Goal: Communication & Community: Answer question/provide support

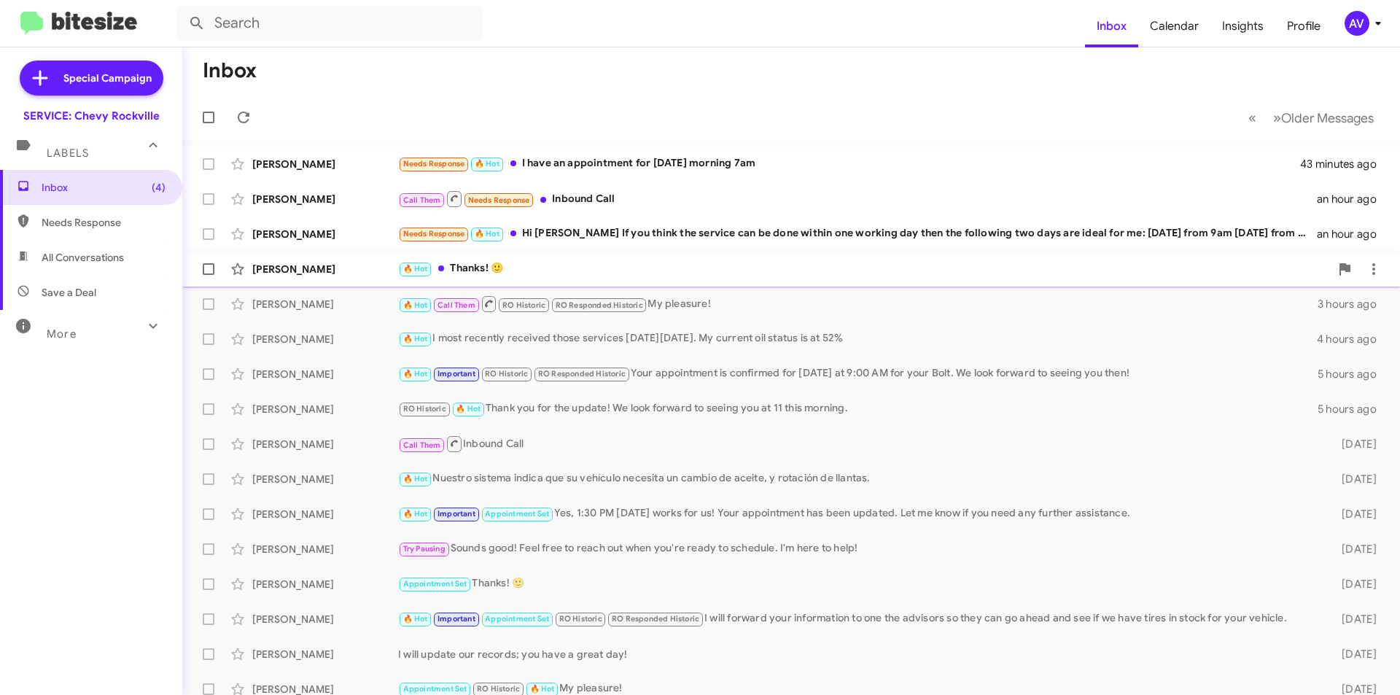
click at [474, 257] on div "Irene Tucker 🔥 Hot Thanks! 🙂 2 hours ago" at bounding box center [791, 268] width 1194 height 29
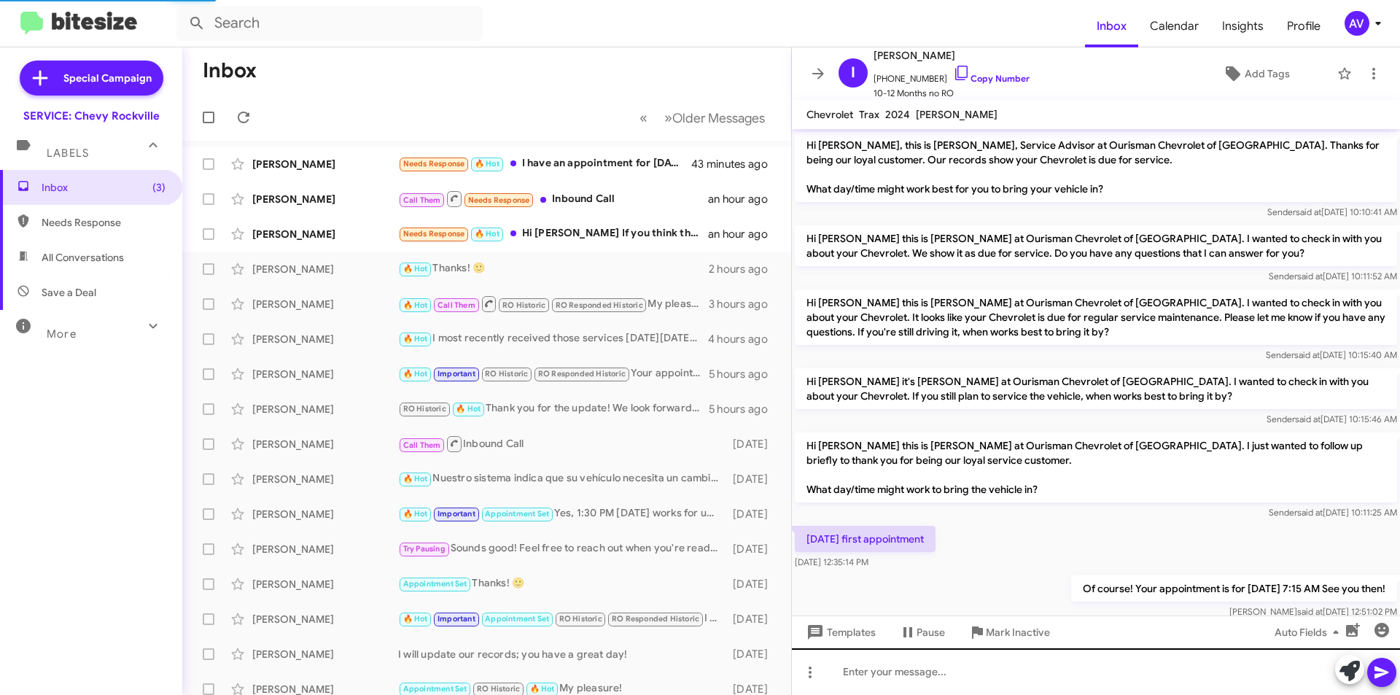
scroll to position [85, 0]
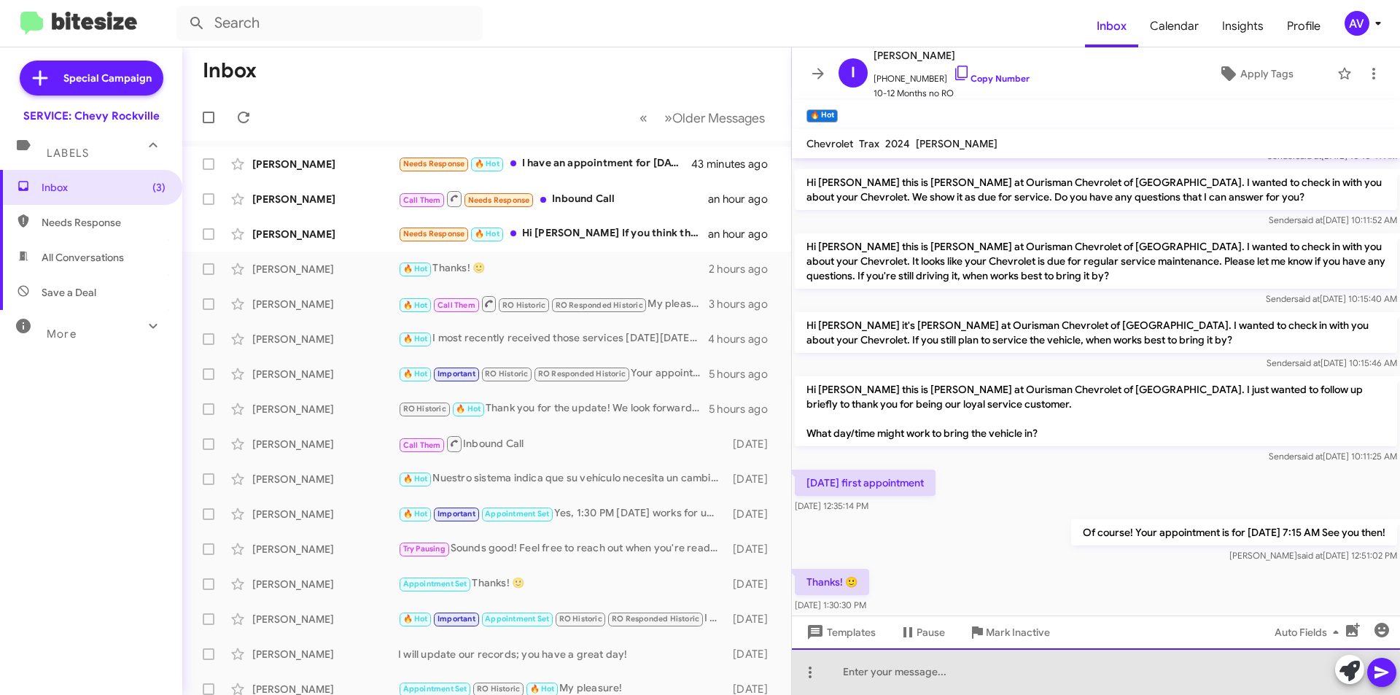
click at [918, 688] on div at bounding box center [1096, 671] width 608 height 47
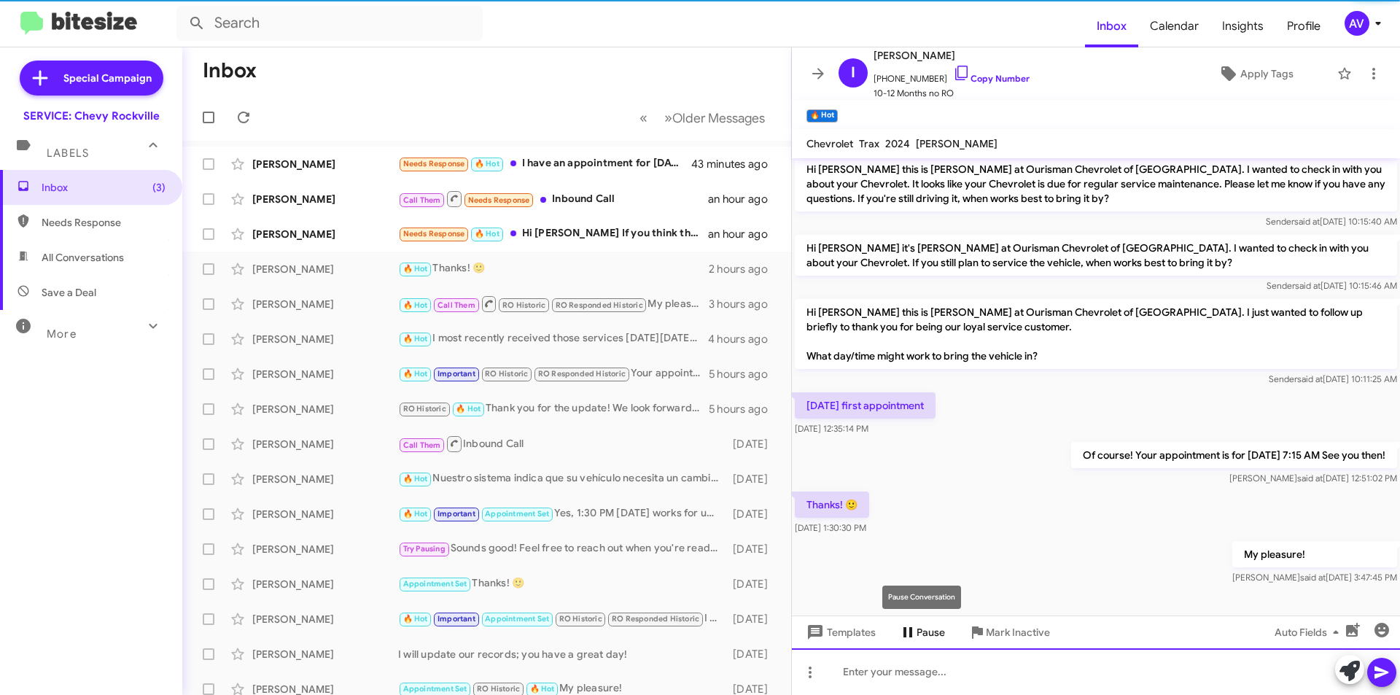
scroll to position [168, 0]
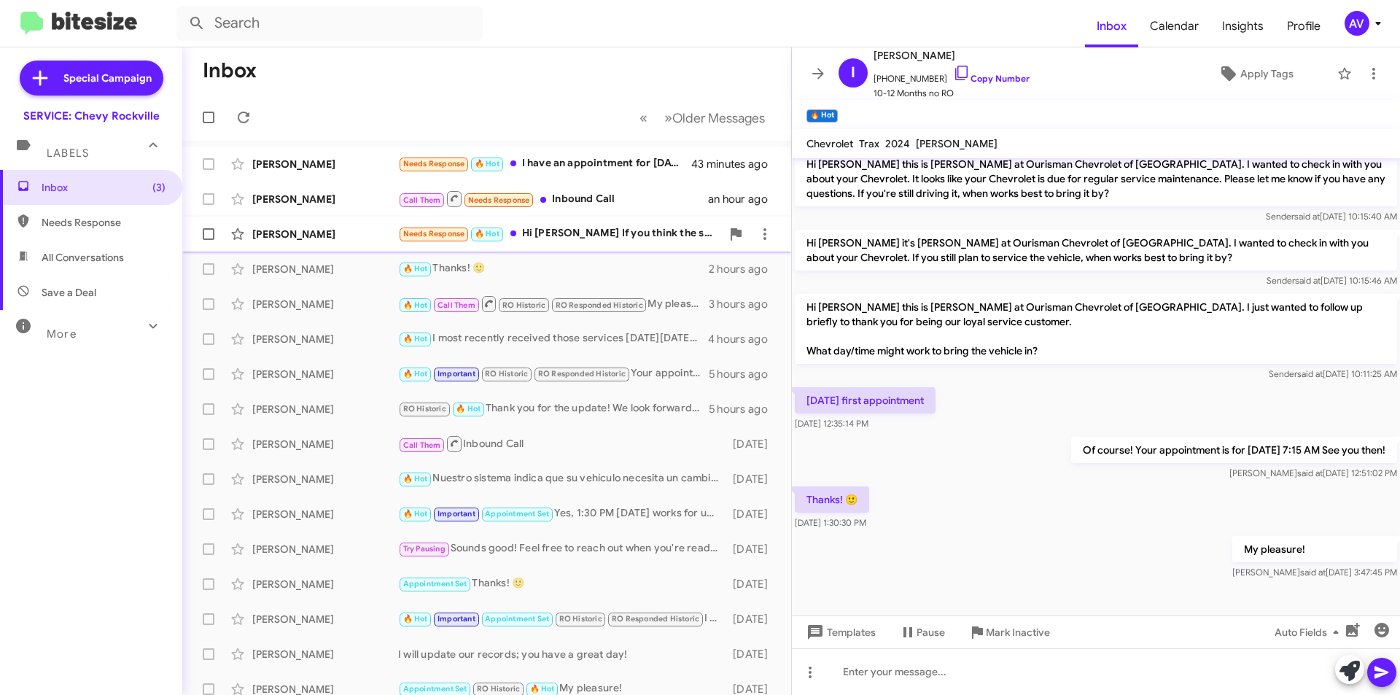
click at [653, 241] on div "Needs Response 🔥 Hot Hi Sammy If you think the service can be done within one w…" at bounding box center [559, 233] width 323 height 17
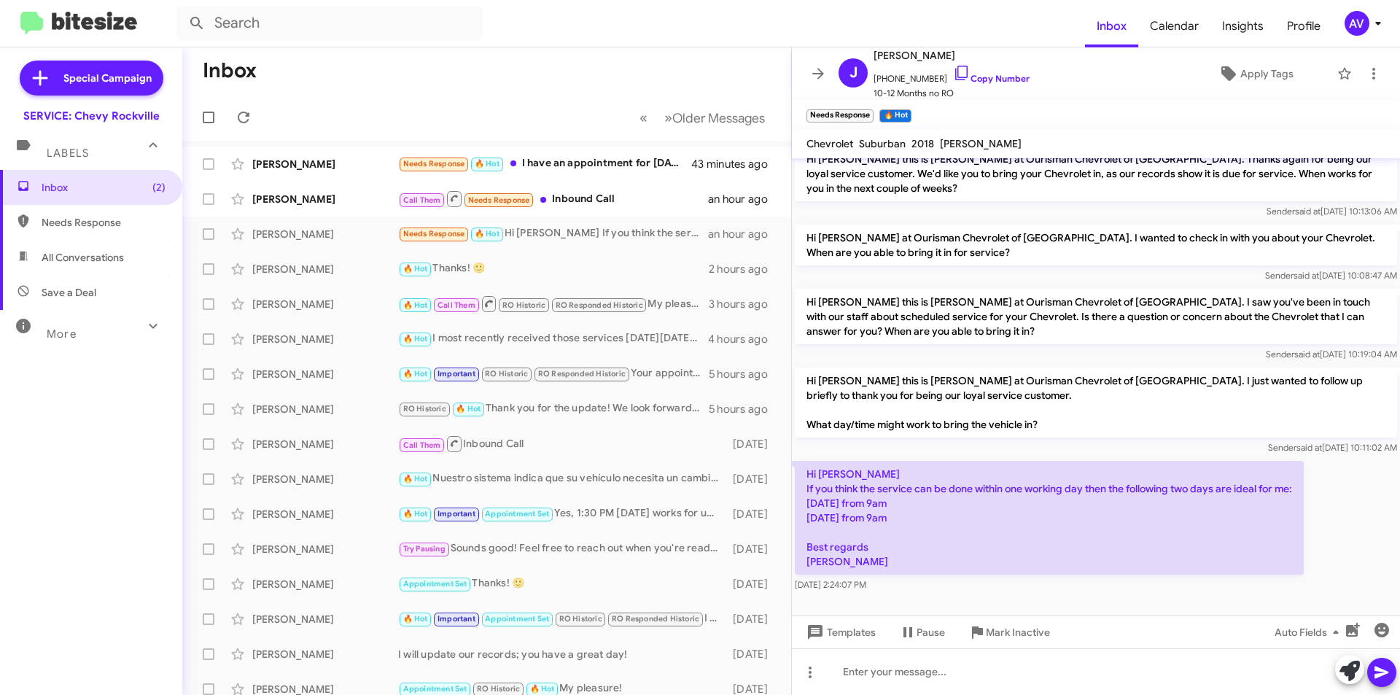
scroll to position [110, 0]
click at [1350, 675] on icon at bounding box center [1349, 671] width 20 height 20
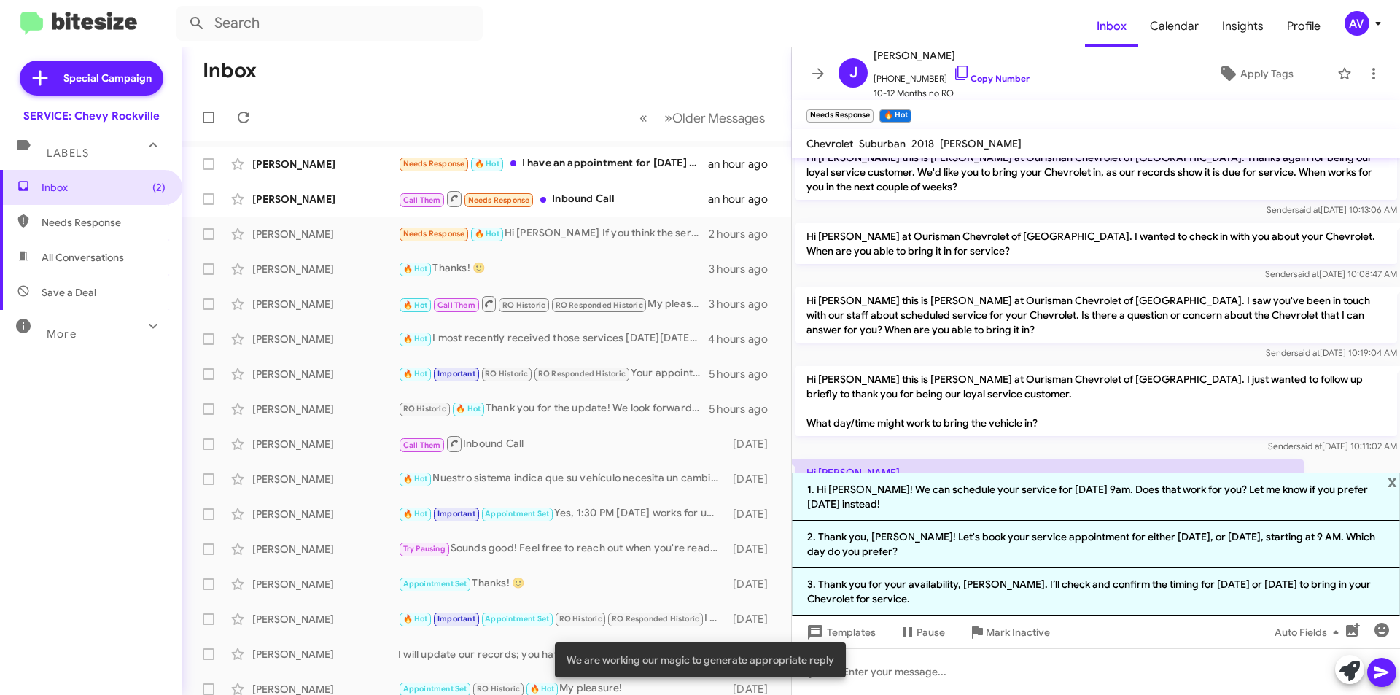
click at [1123, 451] on div "Hi Joachim, this is Sammy, Service Advisor at Ourisman Chevrolet of Rockville. …" at bounding box center [1096, 320] width 608 height 545
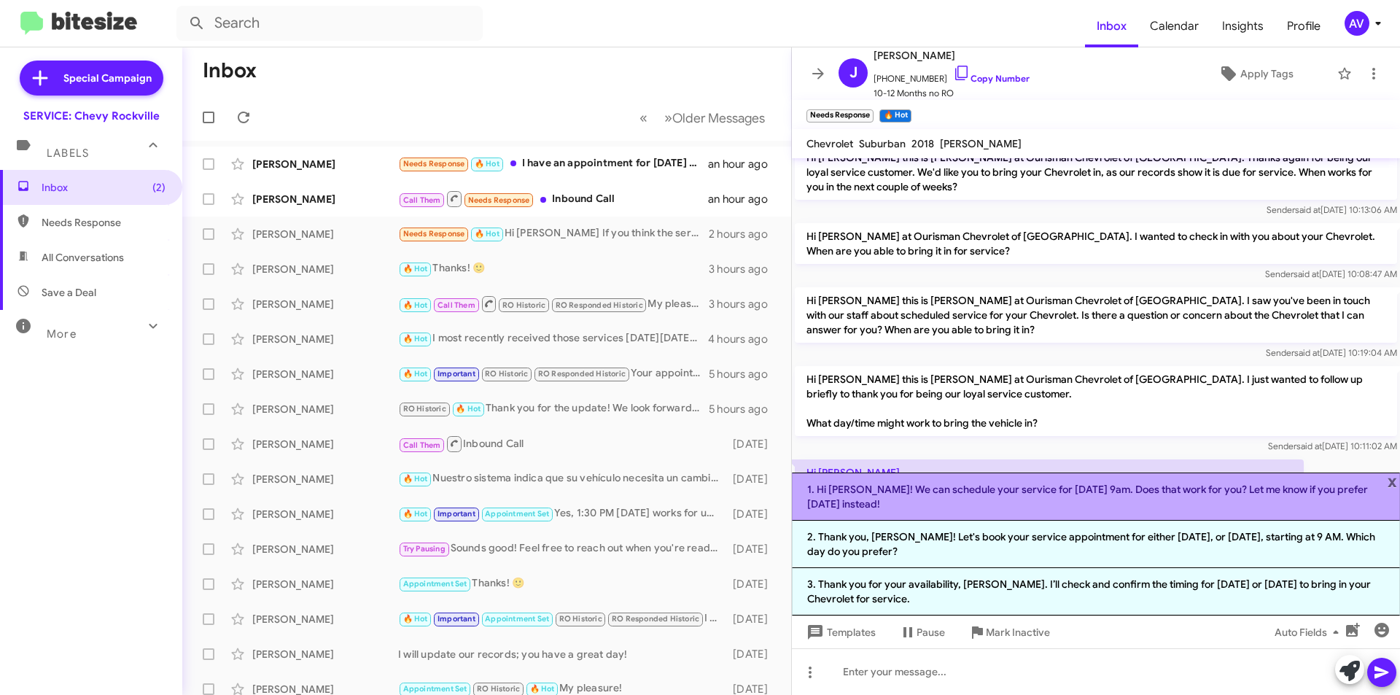
click at [1107, 511] on li "1. Hi Joachim! We can schedule your service for Thursday 9/11 at 9am. Does that…" at bounding box center [1096, 496] width 608 height 48
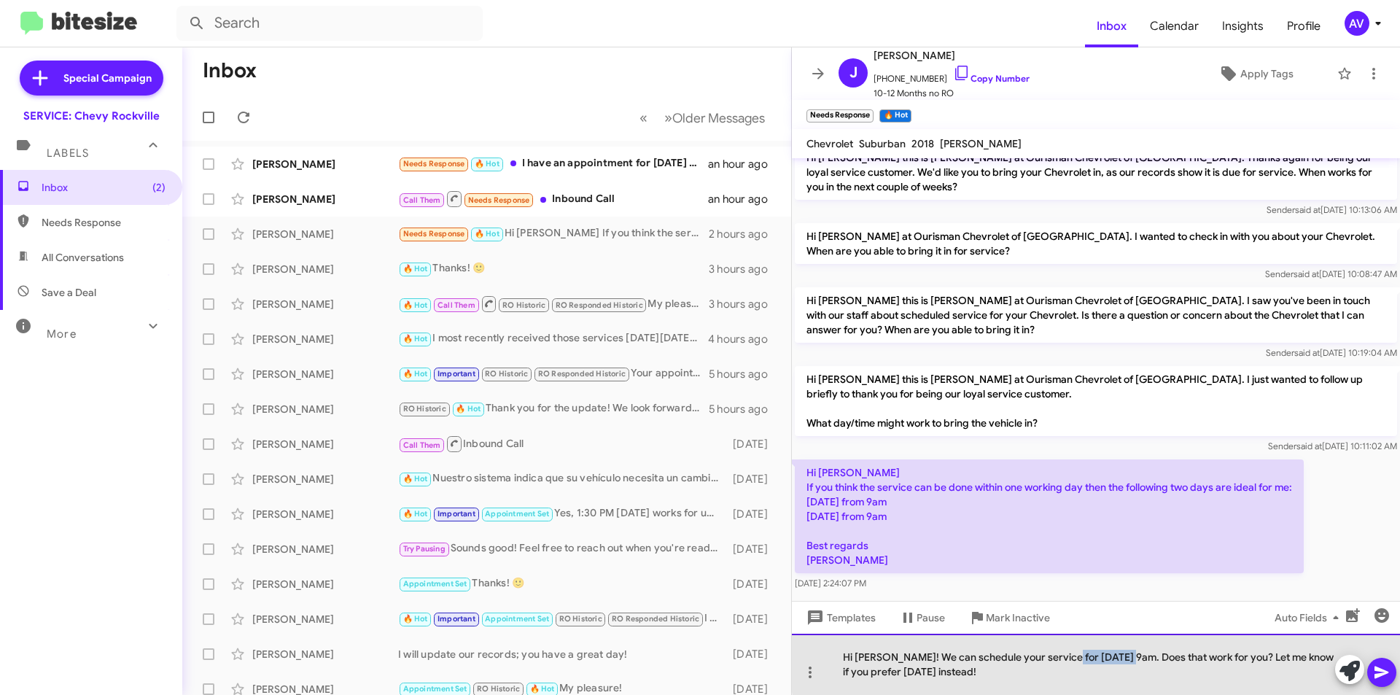
drag, startPoint x: 1124, startPoint y: 654, endPoint x: 1063, endPoint y: 657, distance: 60.6
click at [1063, 657] on div "Hi Joachim! We can schedule your service for Thursday 9/11 at 9am. Does that wo…" at bounding box center [1096, 664] width 608 height 61
click at [1055, 659] on div "Hi Joachim! We can schedule your service for Thursday 9/11 at 9am. Does that wo…" at bounding box center [1096, 664] width 608 height 61
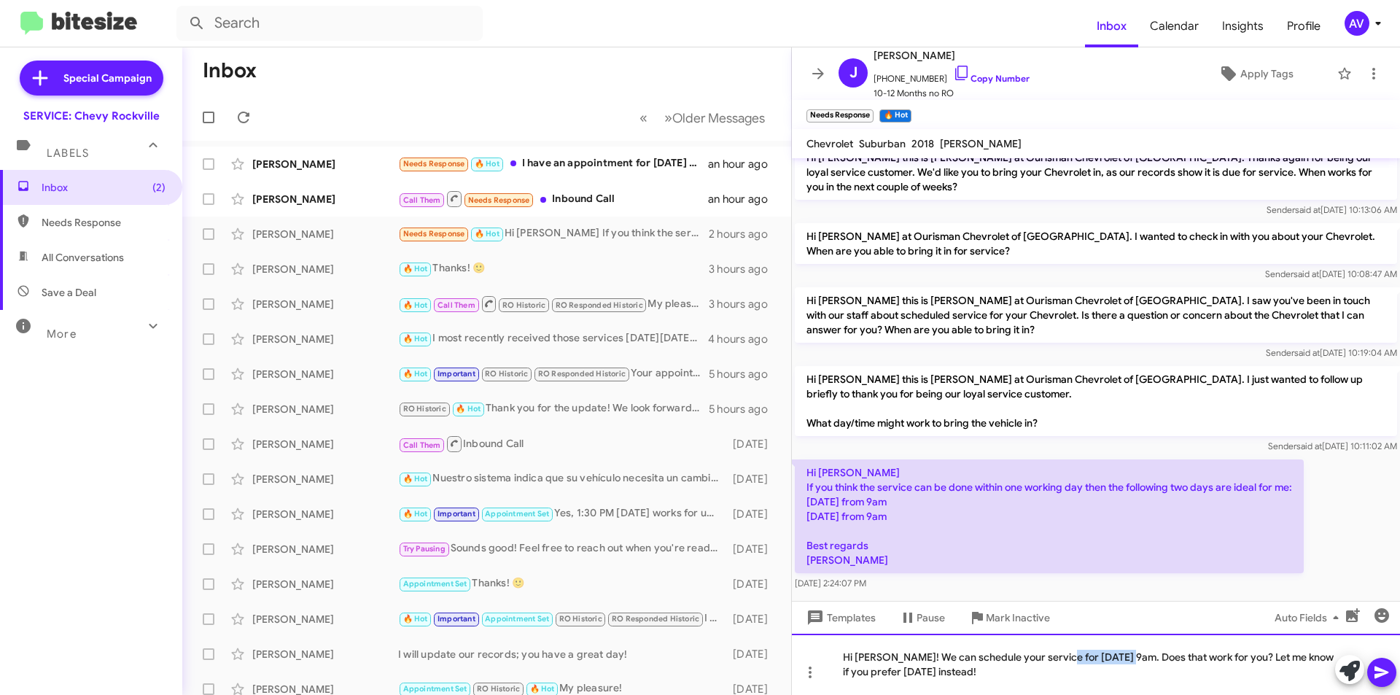
drag, startPoint x: 1059, startPoint y: 657, endPoint x: 1122, endPoint y: 608, distance: 79.5
click at [1122, 608] on div "Hi Joachim, this is Sammy, Service Advisor at Ourisman Chevrolet of Rockville. …" at bounding box center [1096, 426] width 608 height 537
drag, startPoint x: 1224, startPoint y: 659, endPoint x: 1242, endPoint y: 723, distance: 66.7
click at [1242, 694] on html "Inbox Calendar Insights Profile AV Special Campaign SERVICE: Chevy Rockville La…" at bounding box center [700, 347] width 1400 height 695
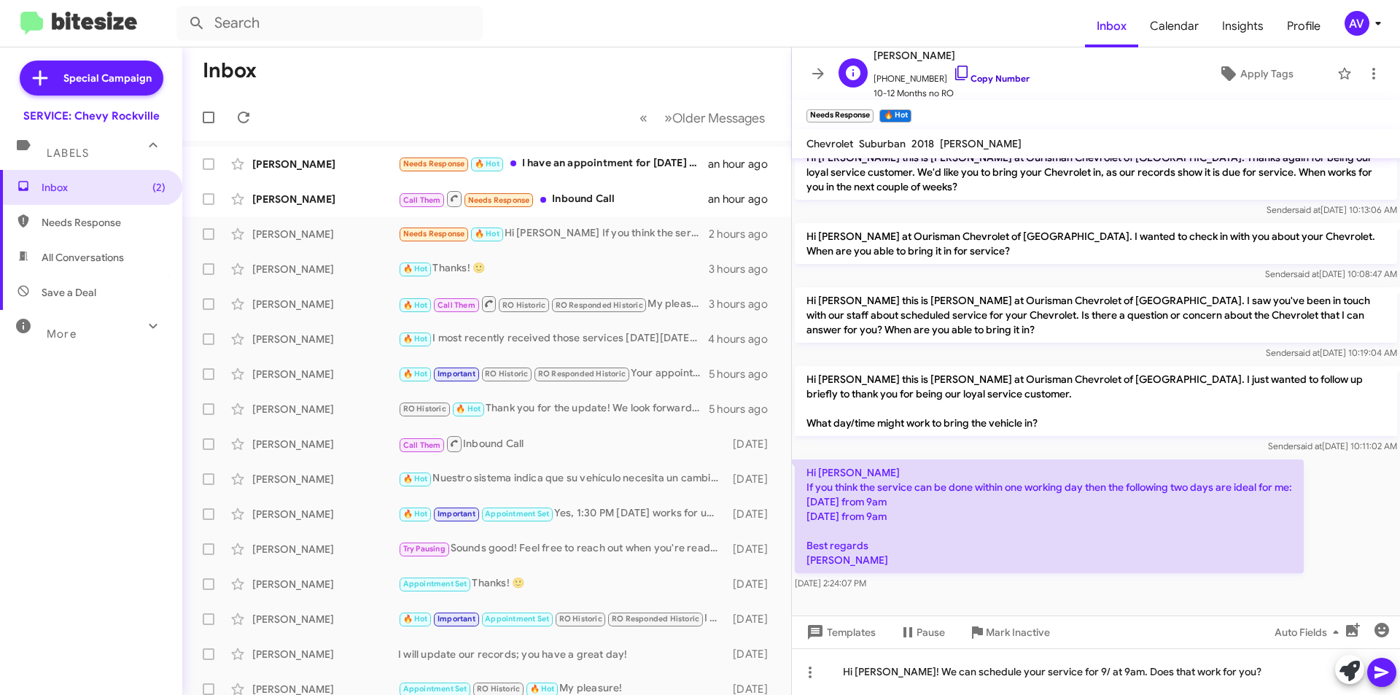
click at [953, 74] on icon at bounding box center [961, 72] width 17 height 17
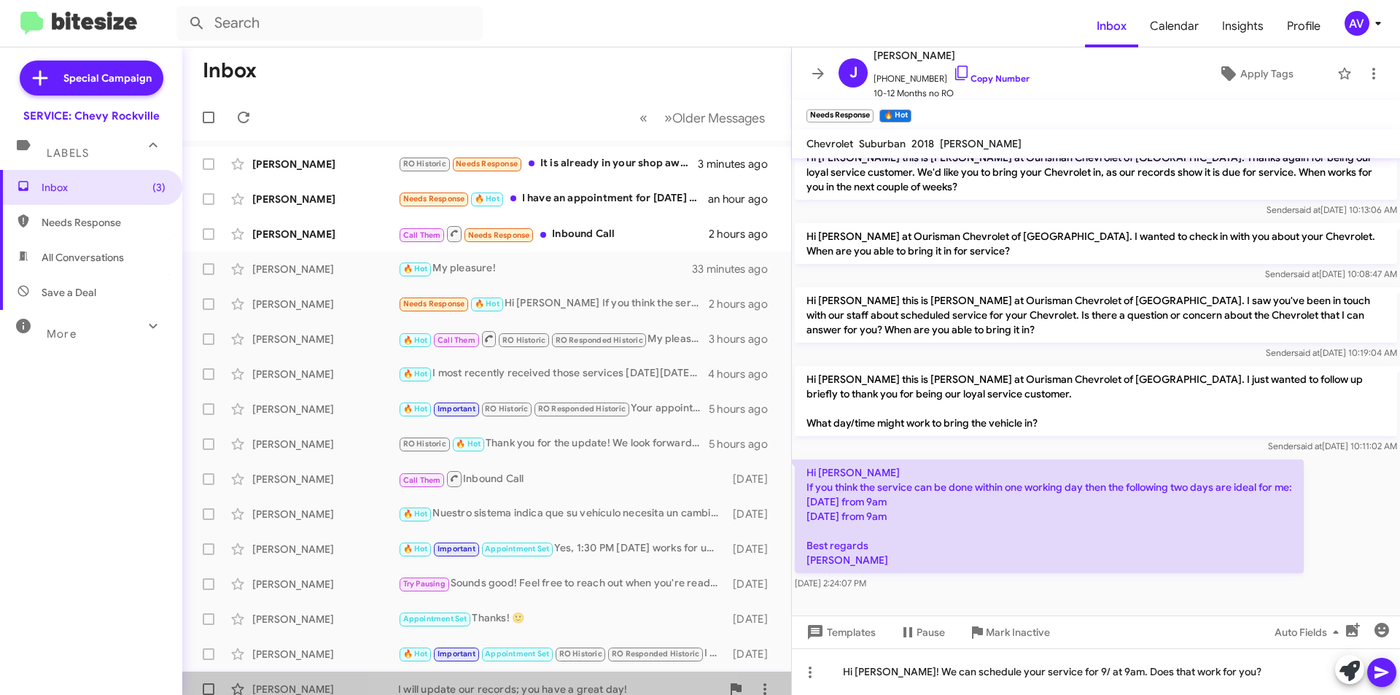
drag, startPoint x: 495, startPoint y: 693, endPoint x: 555, endPoint y: 688, distance: 60.0
click at [497, 688] on div "I will update our records; you have a great day!" at bounding box center [559, 689] width 323 height 15
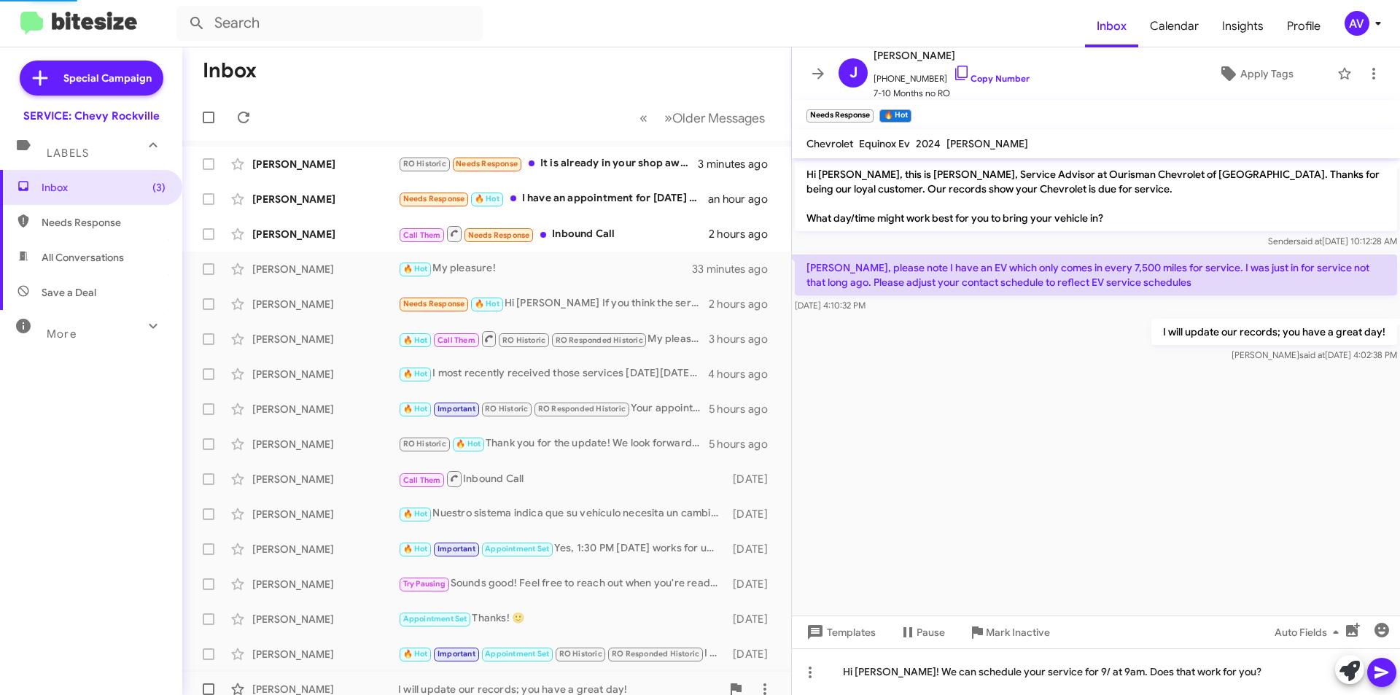
click at [560, 692] on div "I will update our records; you have a great day!" at bounding box center [559, 689] width 323 height 15
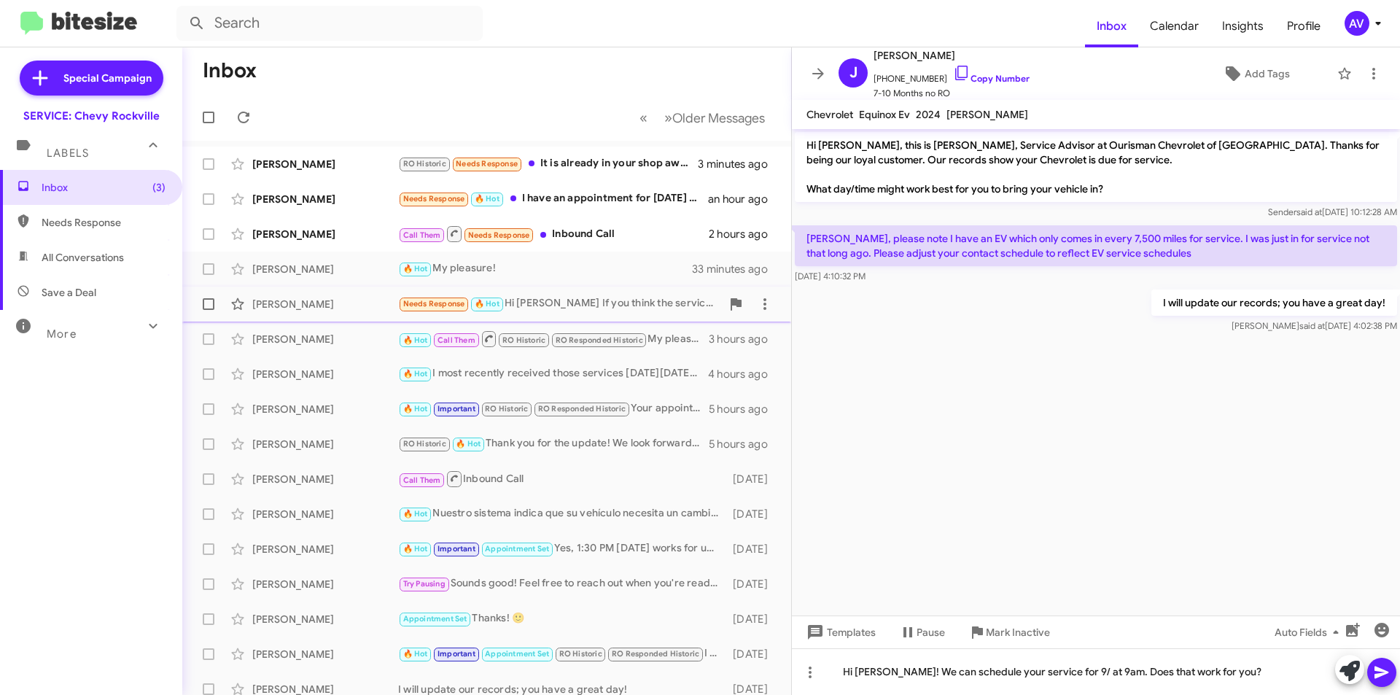
click at [650, 304] on div "Needs Response 🔥 Hot Hi Sammy If you think the service can be done within one w…" at bounding box center [559, 303] width 323 height 17
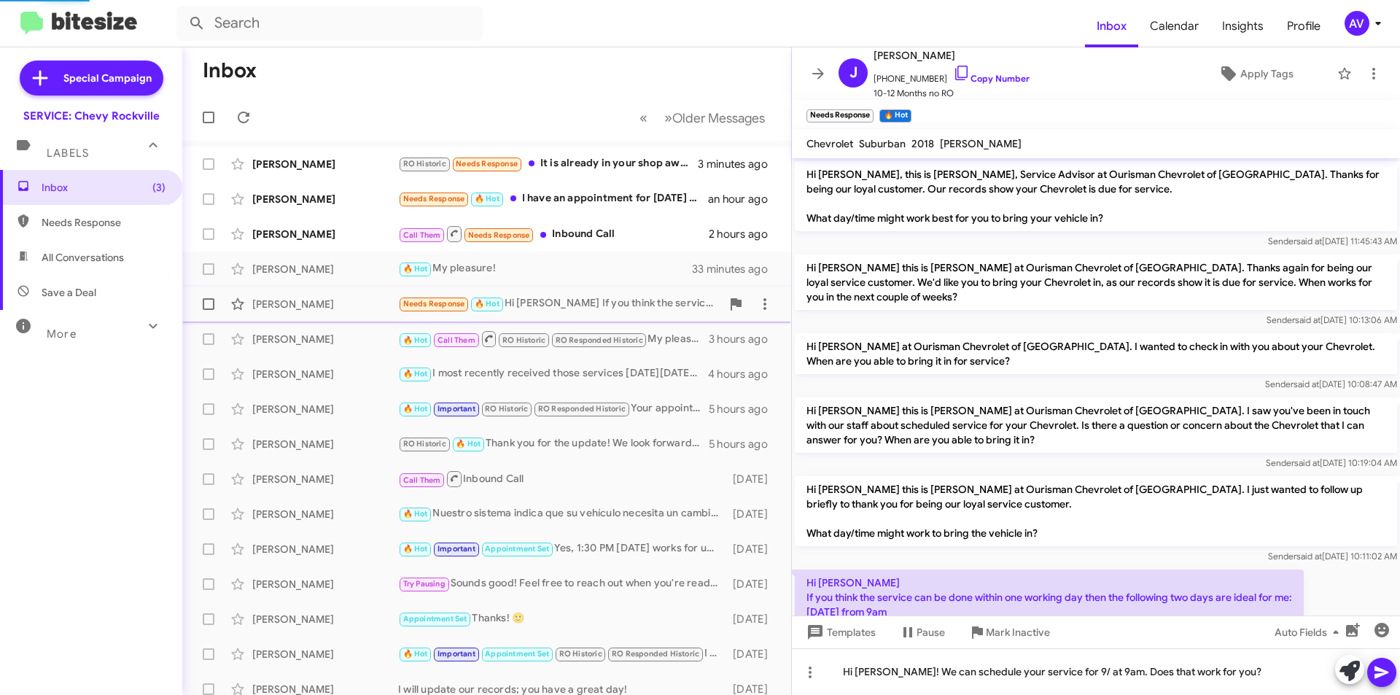
scroll to position [81, 0]
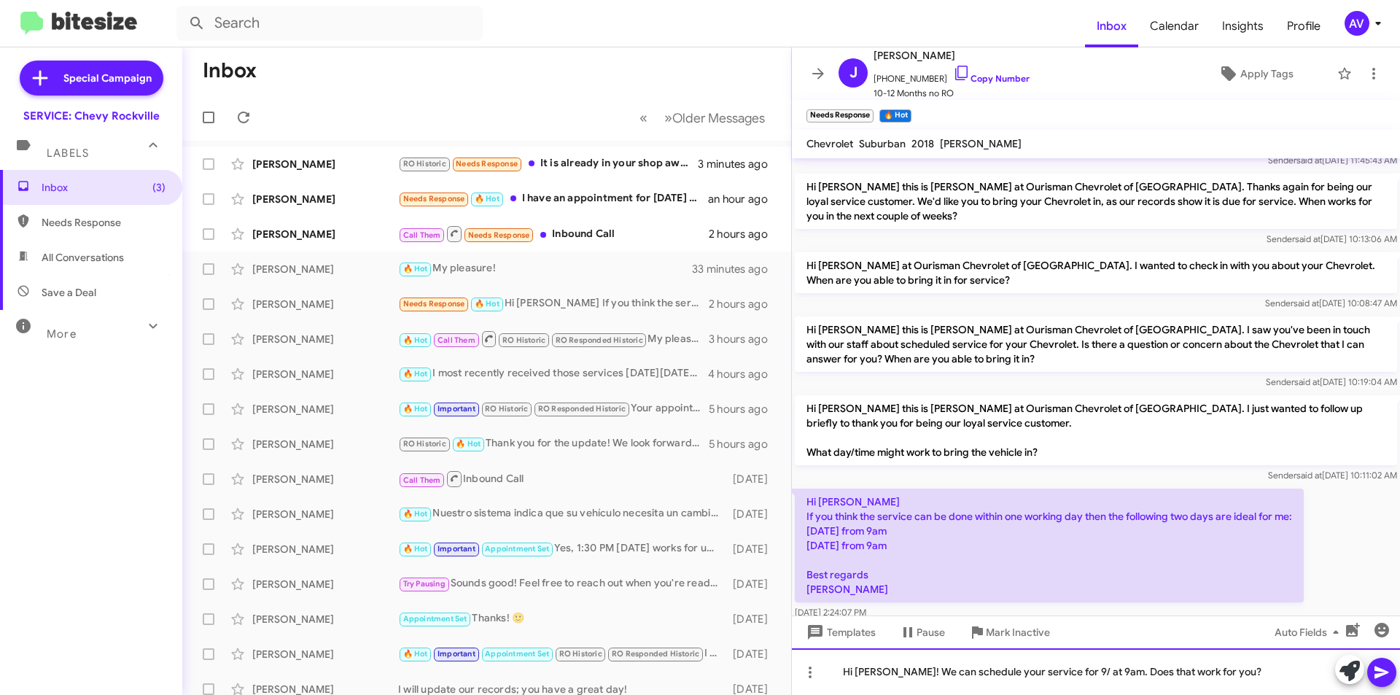
drag, startPoint x: 1090, startPoint y: 670, endPoint x: 1079, endPoint y: 677, distance: 13.1
click at [1084, 674] on div "Hi Joachim! We can schedule your service for 9/ at 9am. Does that work for you?" at bounding box center [1096, 671] width 608 height 47
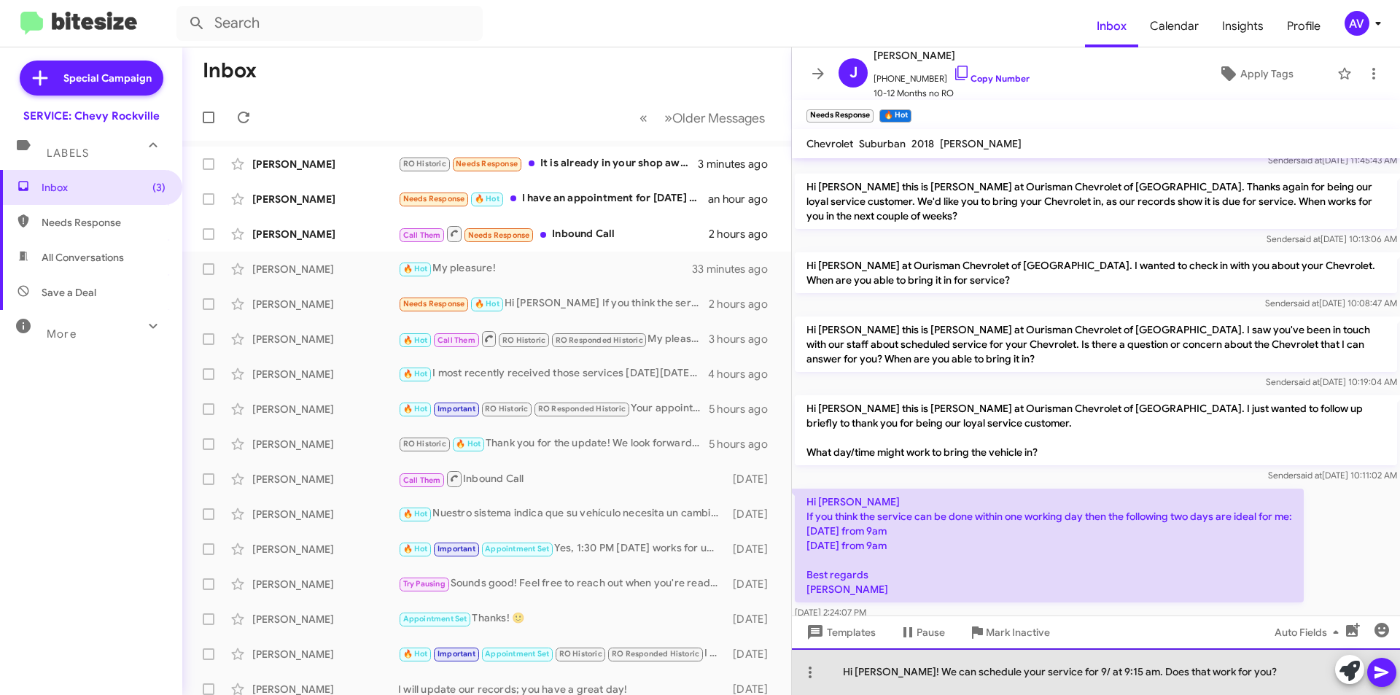
click at [1067, 667] on div "Hi Joachim! We can schedule your service for 9/ at 9:15 am. Does that work for …" at bounding box center [1096, 671] width 608 height 47
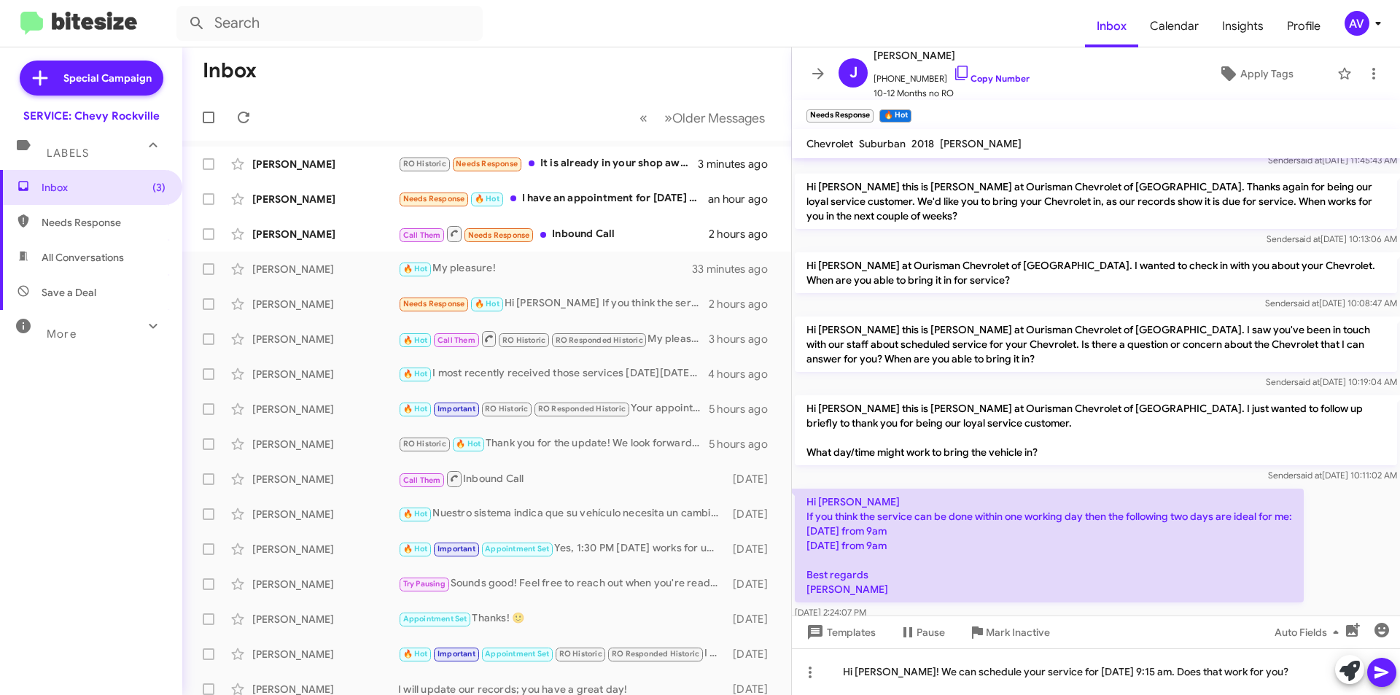
click at [1382, 677] on icon at bounding box center [1381, 672] width 17 height 17
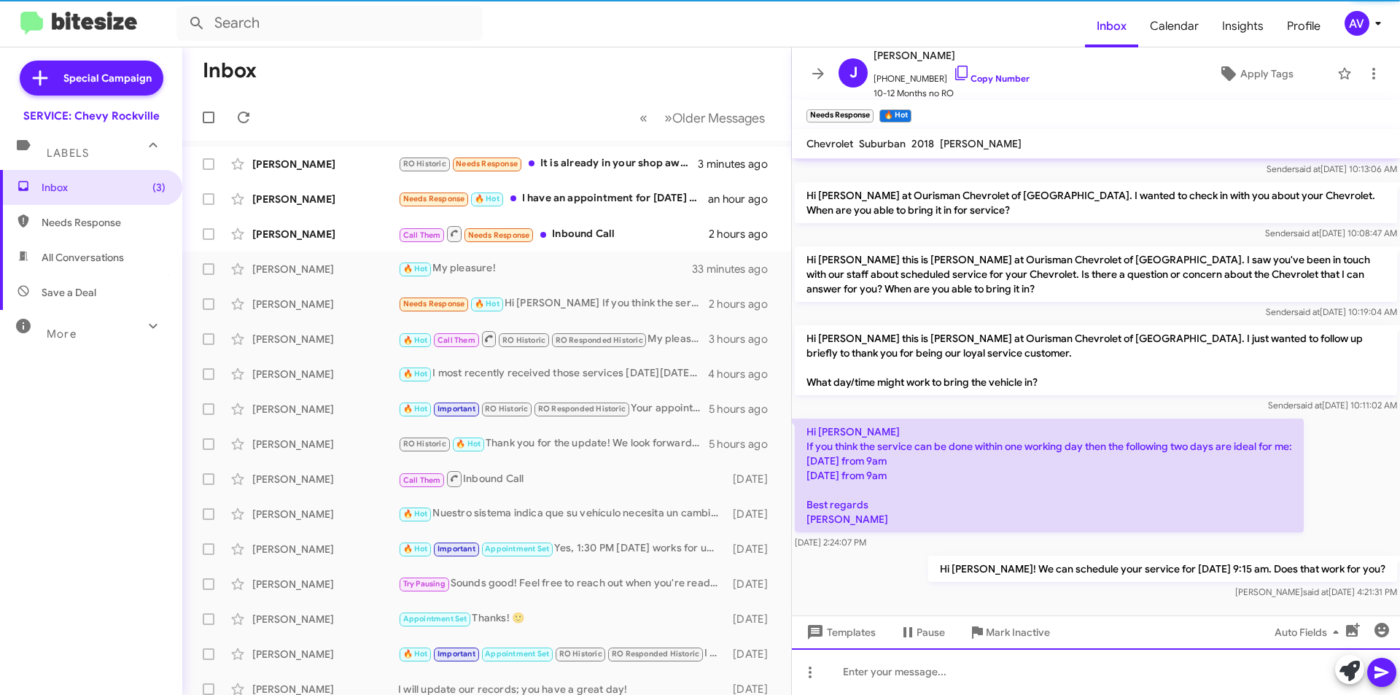
scroll to position [163, 0]
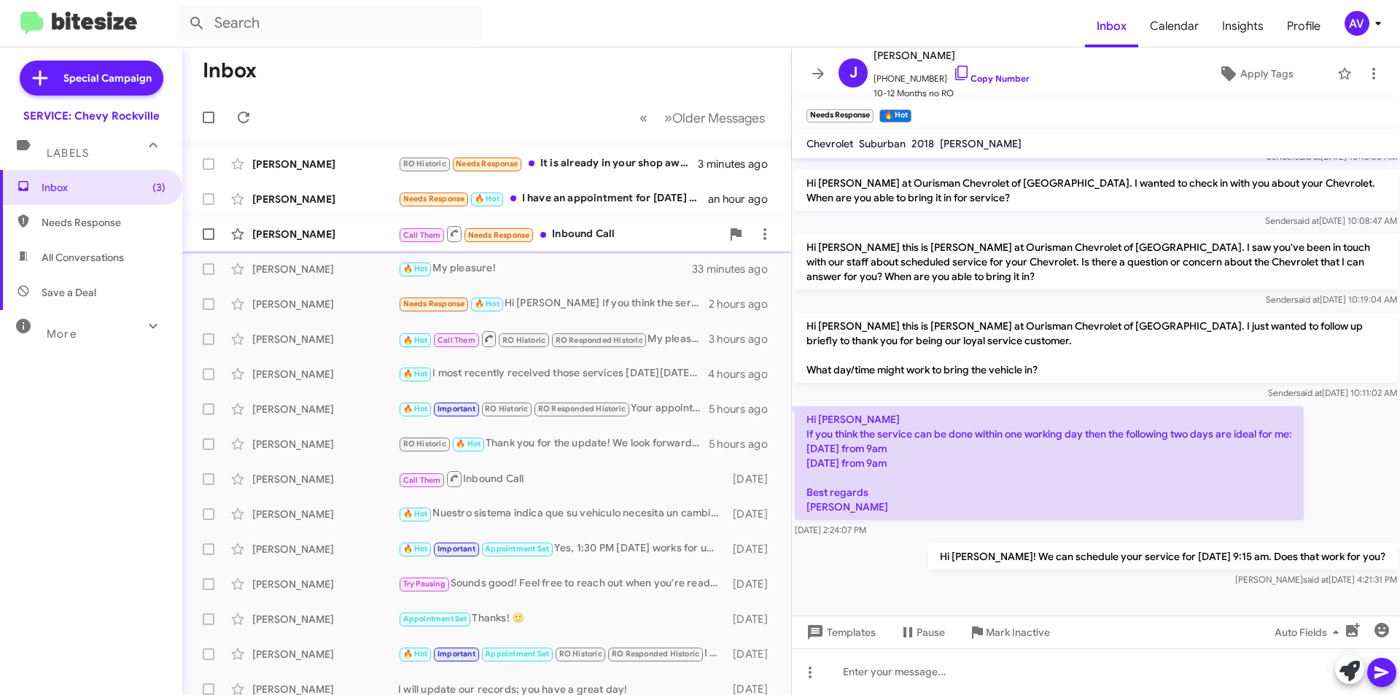
click at [586, 232] on div "Call Them Needs Response Inbound Call" at bounding box center [559, 234] width 323 height 18
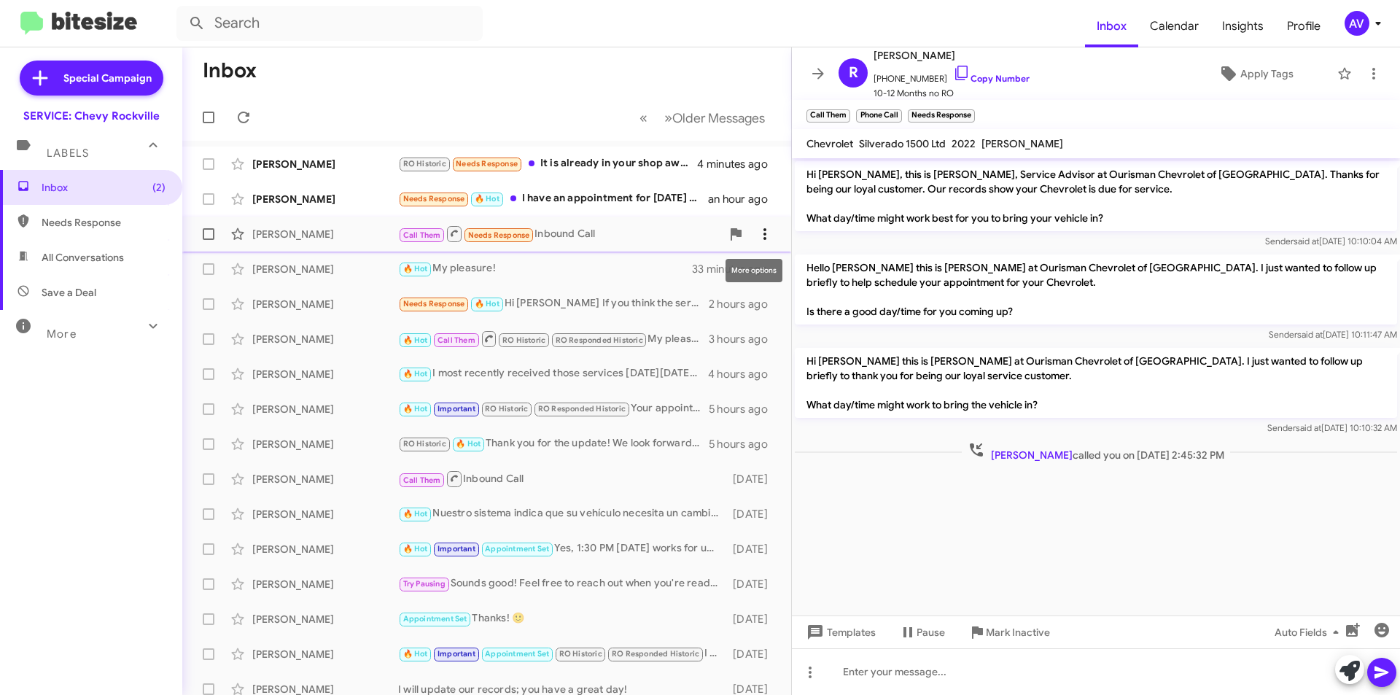
click at [756, 237] on icon at bounding box center [764, 233] width 17 height 17
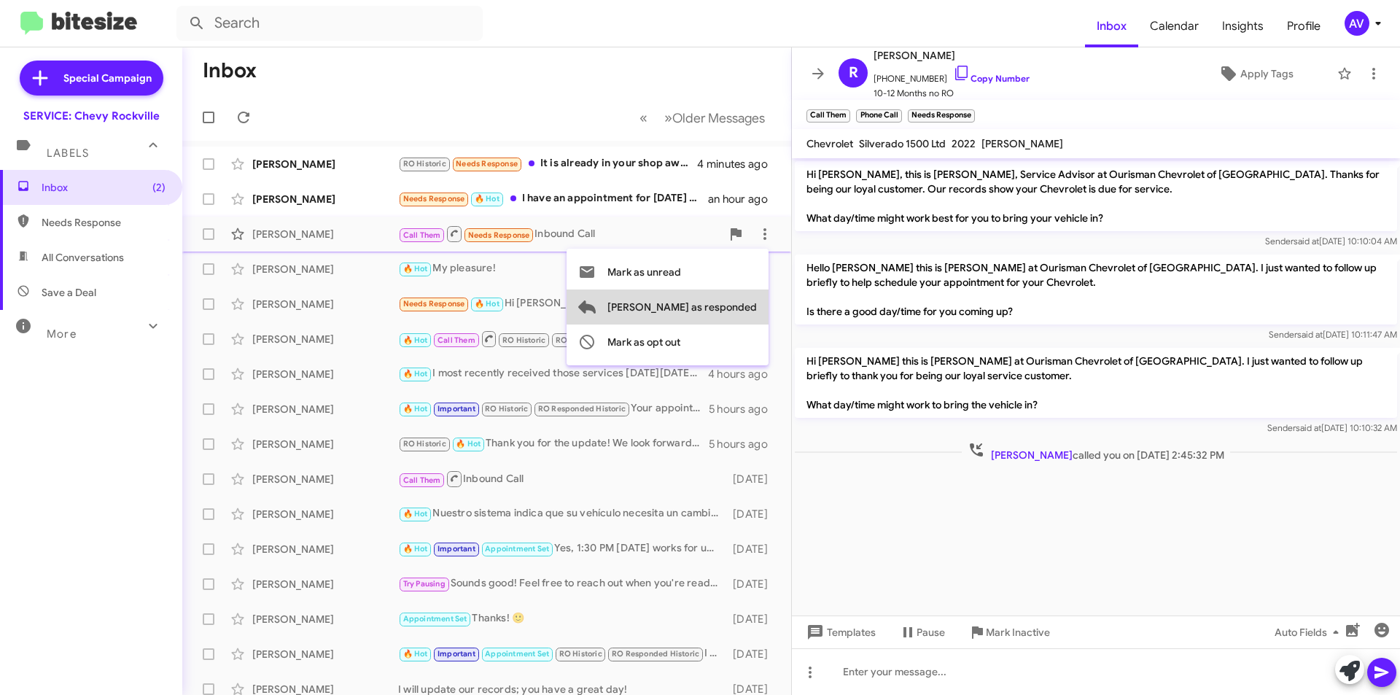
click at [735, 298] on span "[PERSON_NAME] as responded" at bounding box center [681, 306] width 149 height 35
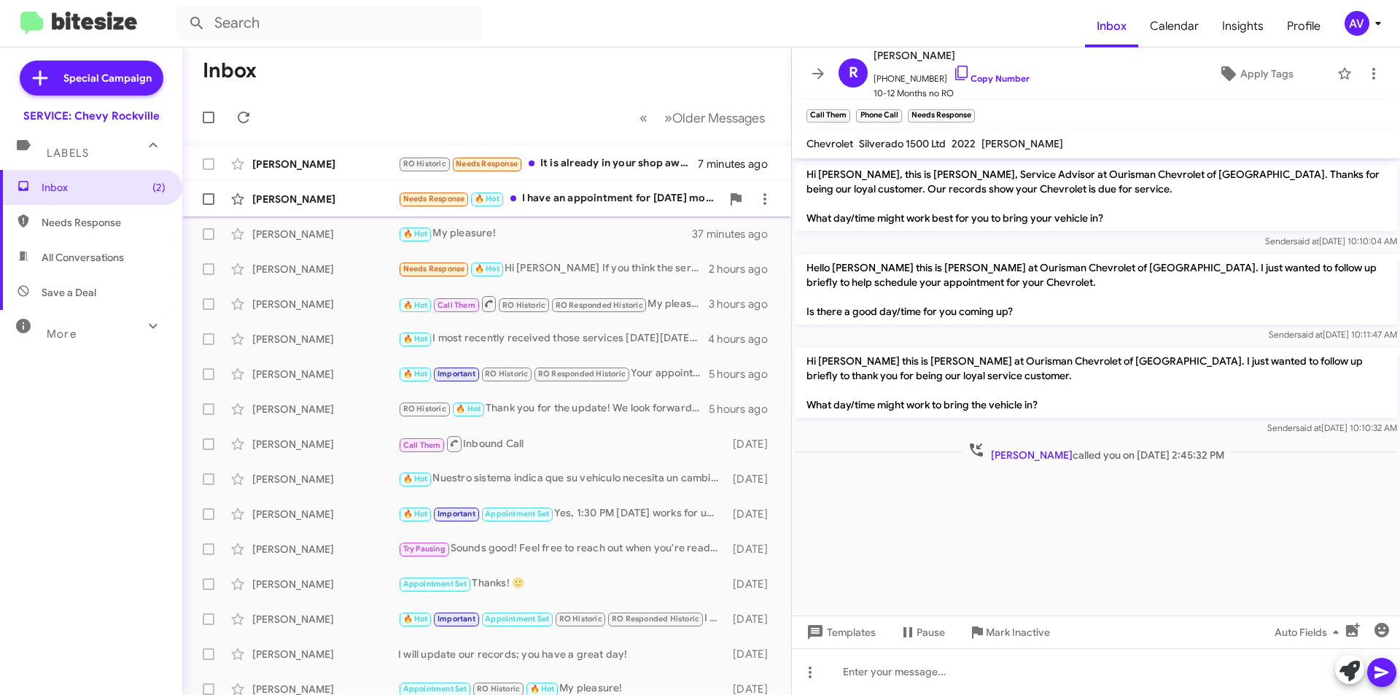
click at [653, 205] on div "Needs Response 🔥 Hot I have an appointment for Saturday morning 7am" at bounding box center [559, 198] width 323 height 17
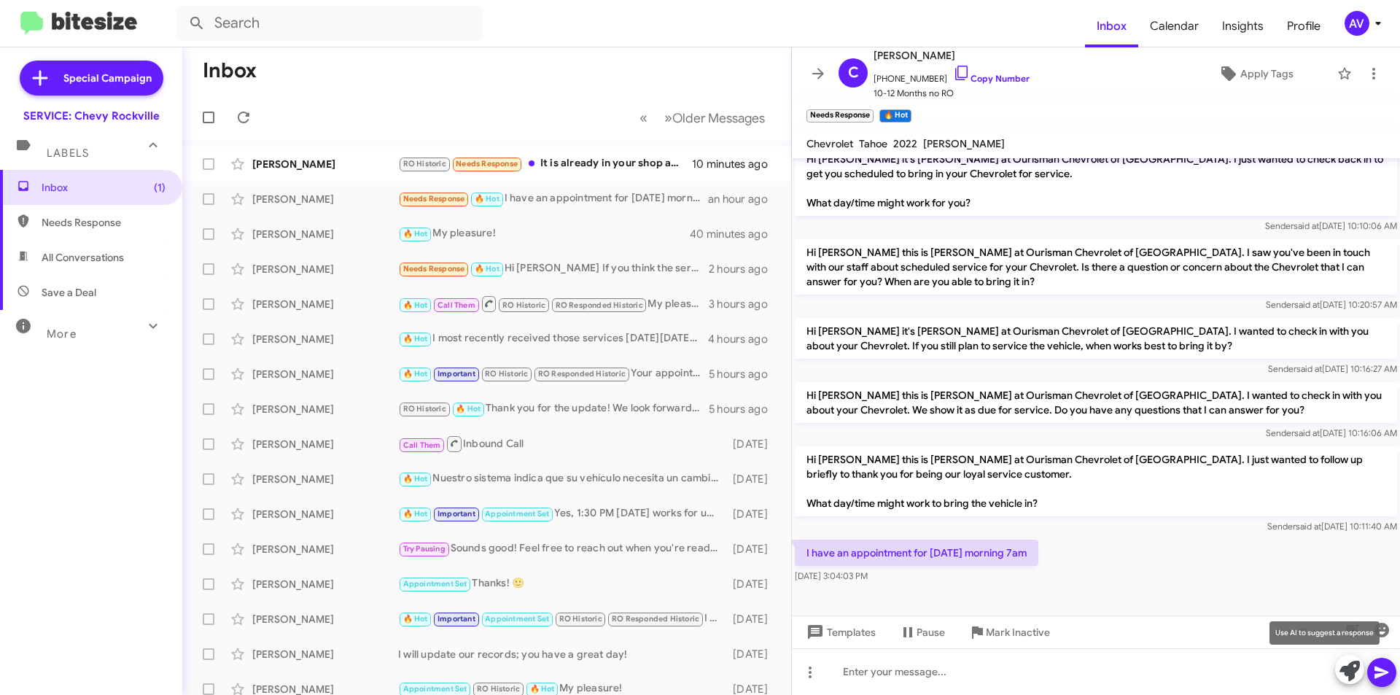
click at [1347, 670] on icon at bounding box center [1349, 671] width 20 height 20
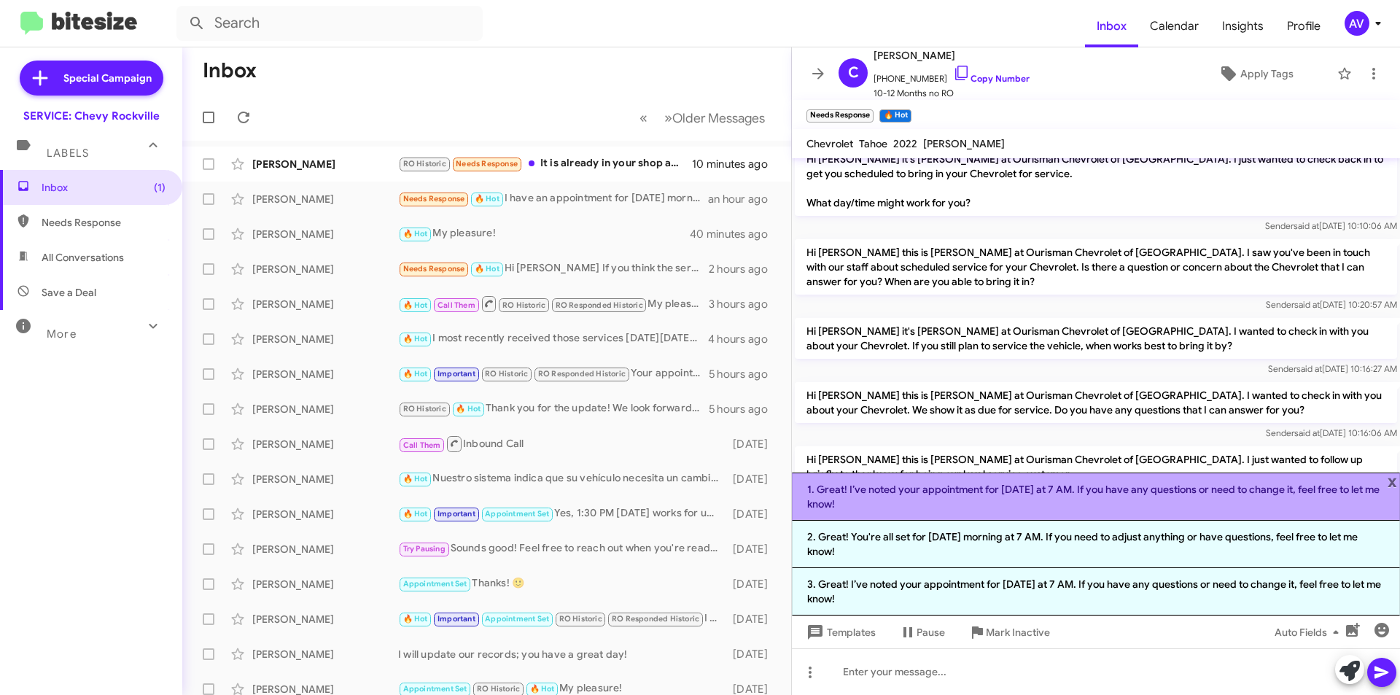
click at [1096, 507] on li "1. Great! I’ve noted your appointment for Saturday at 7 AM. If you have any que…" at bounding box center [1096, 496] width 608 height 48
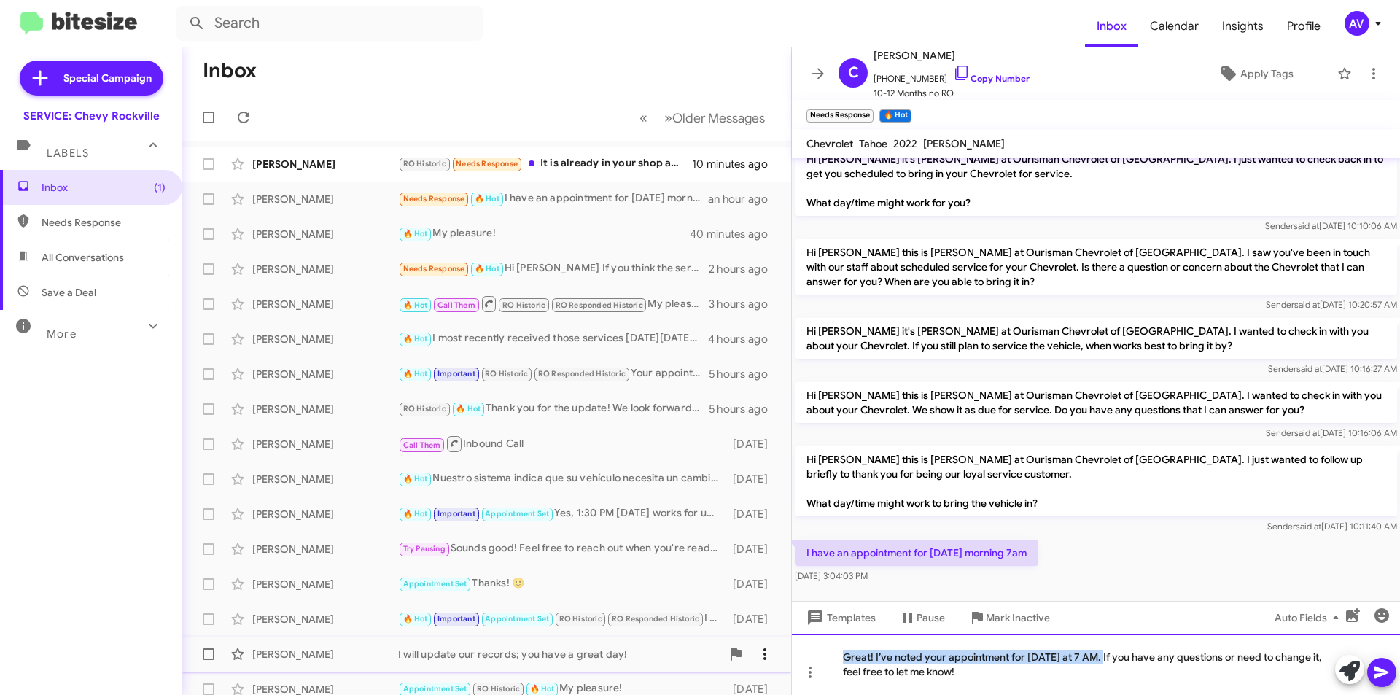
drag, startPoint x: 1108, startPoint y: 653, endPoint x: 760, endPoint y: 655, distance: 348.5
click at [760, 655] on div "Inbox « Previous » Next Older Messages Eric Hyman RO Historic Needs Response It…" at bounding box center [791, 370] width 1218 height 647
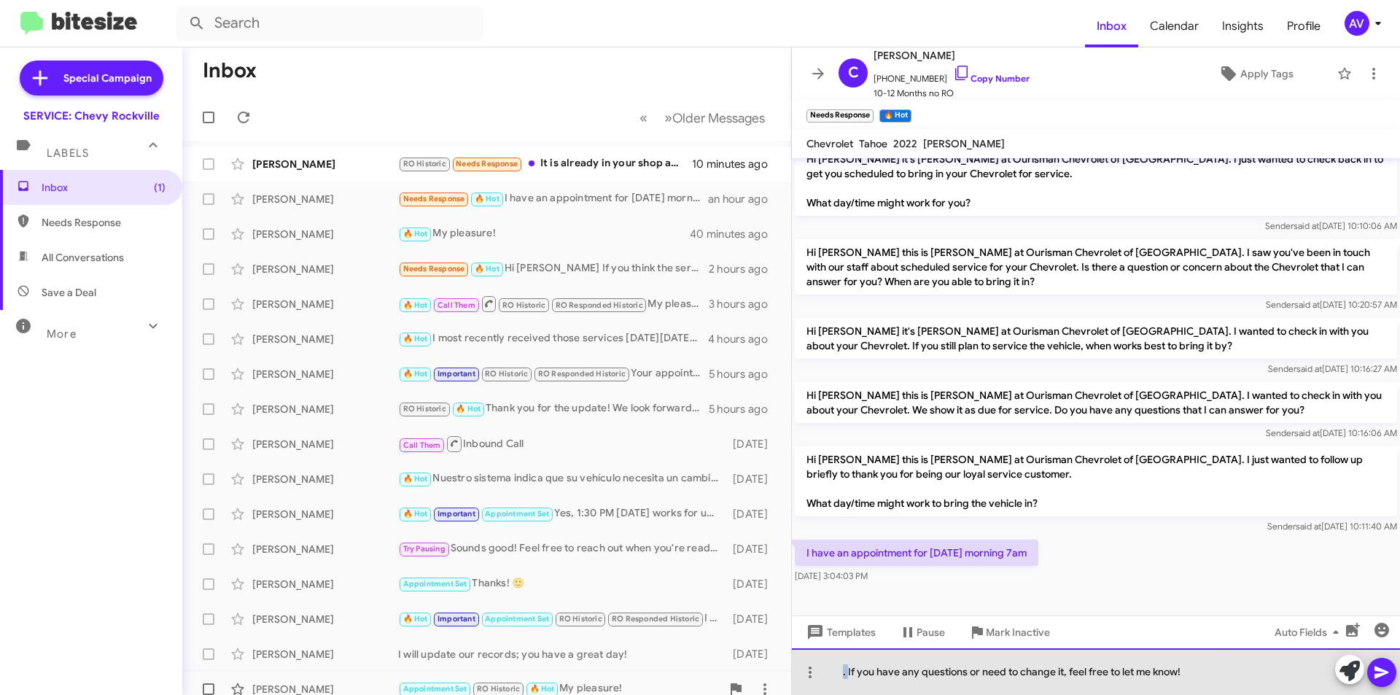
drag, startPoint x: 847, startPoint y: 671, endPoint x: 650, endPoint y: 690, distance: 198.5
click at [650, 690] on div "Inbox « Previous » Next Older Messages Eric Hyman RO Historic Needs Response It…" at bounding box center [791, 370] width 1218 height 647
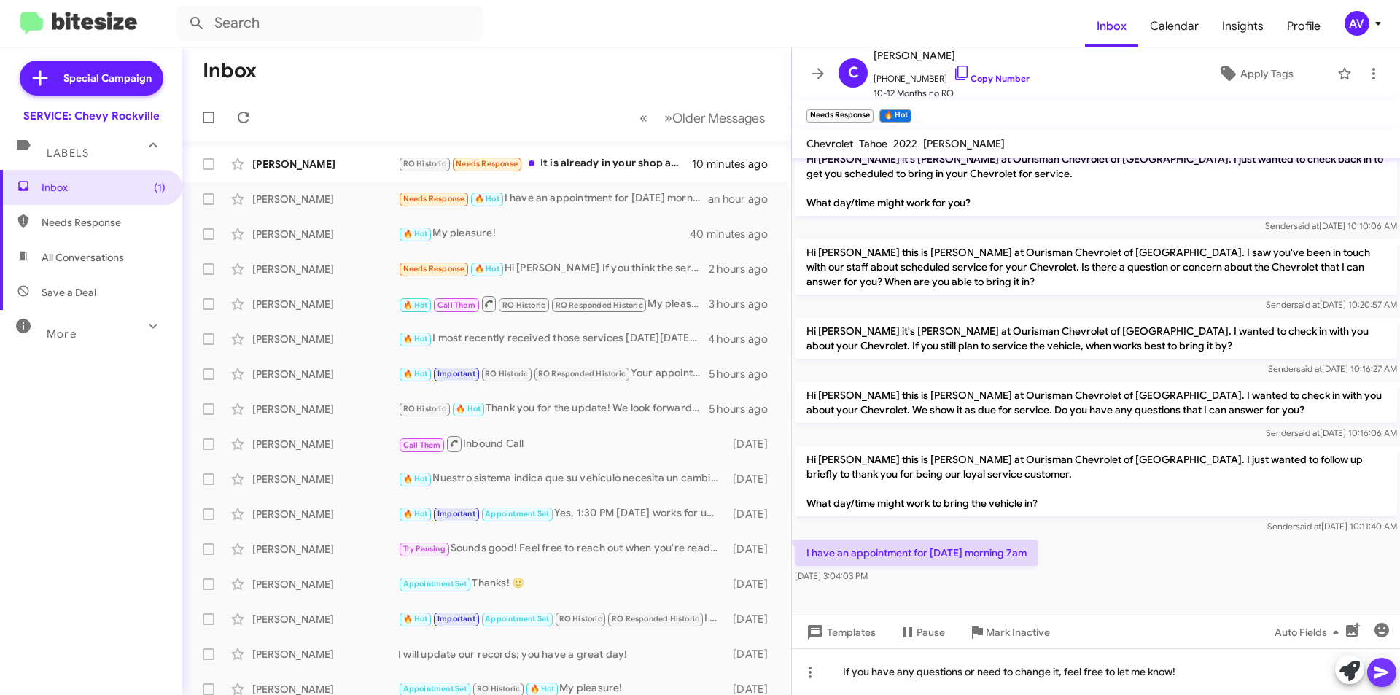
click at [1375, 681] on span at bounding box center [1381, 672] width 17 height 29
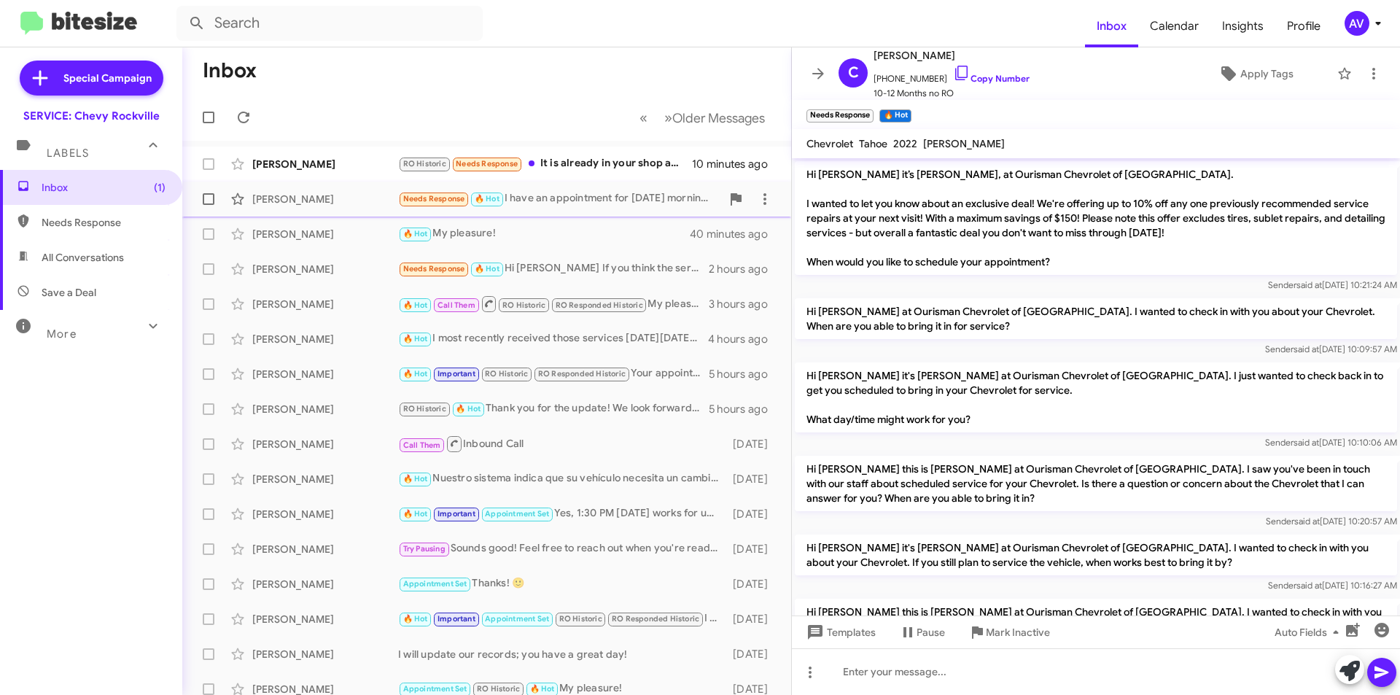
click at [604, 209] on div "Clay Goldston Needs Response 🔥 Hot I have an appointment for Saturday morning 7…" at bounding box center [487, 198] width 586 height 29
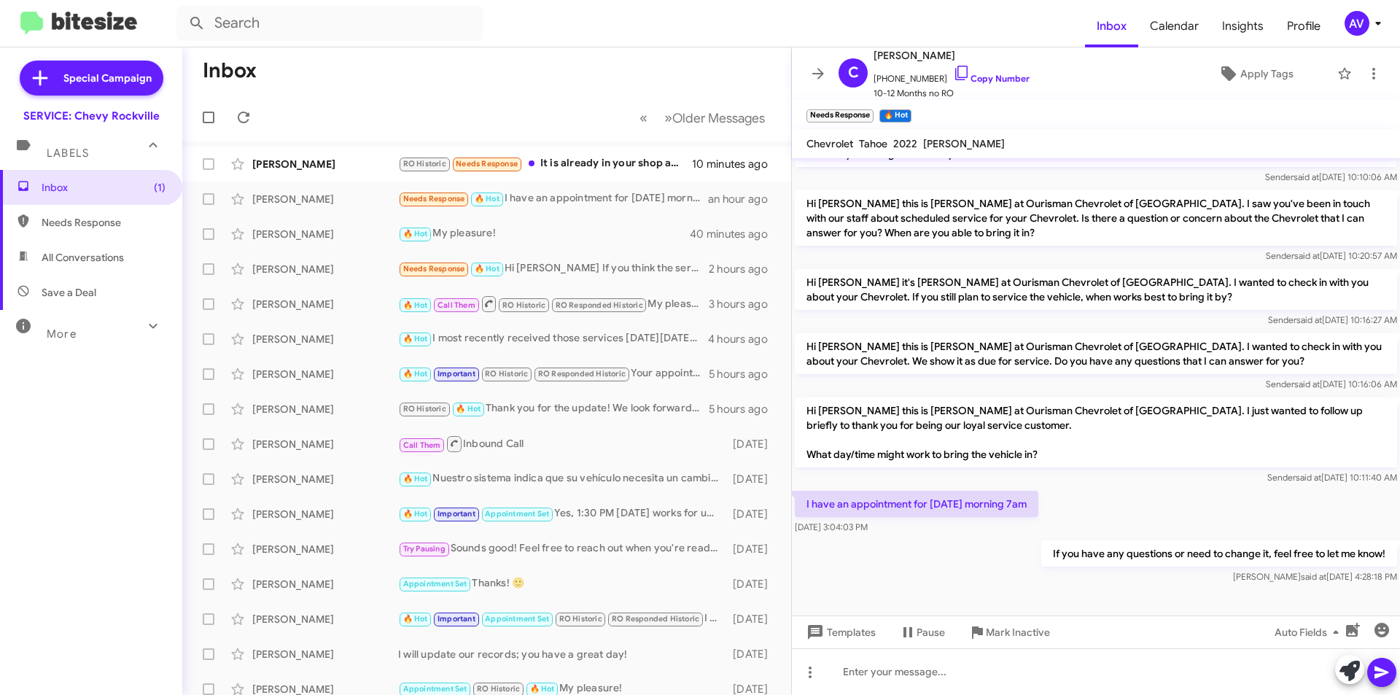
scroll to position [270, 0]
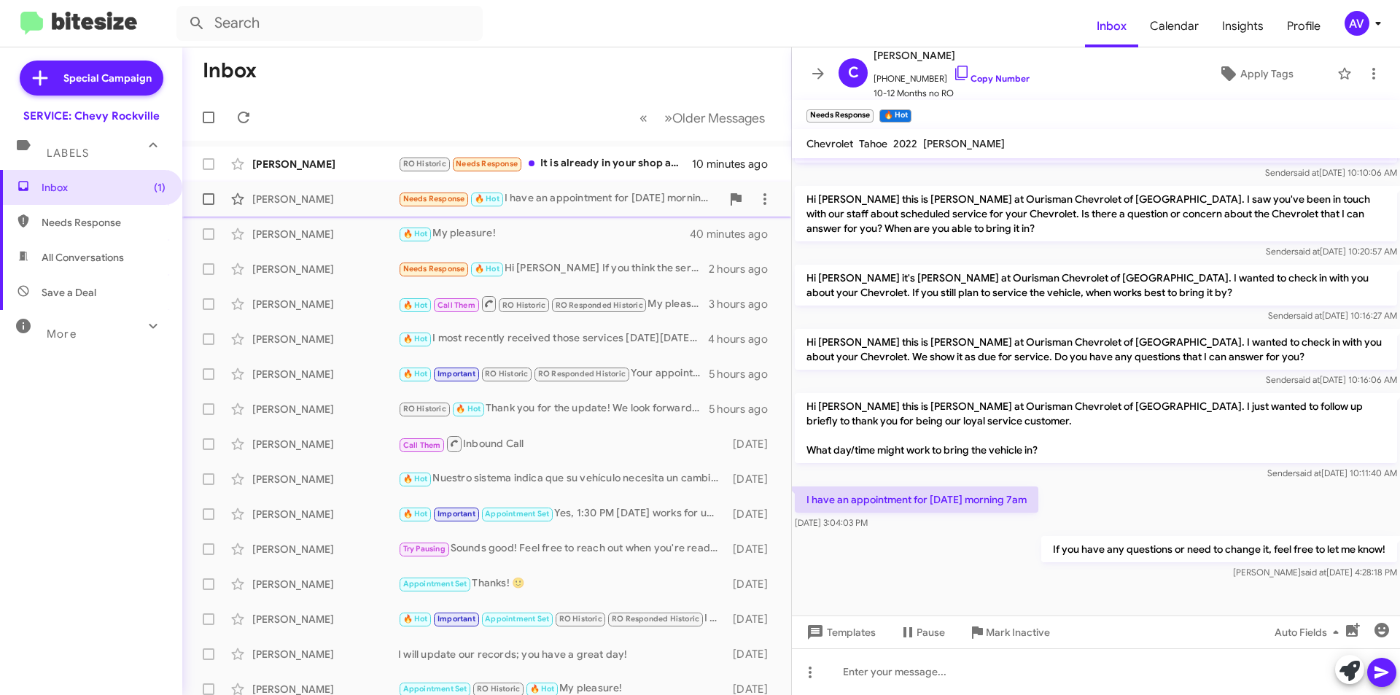
click at [589, 203] on div "Needs Response 🔥 Hot I have an appointment for Saturday morning 7am" at bounding box center [559, 198] width 323 height 17
click at [615, 173] on div "Eric Hyman RO Historic Needs Response It is already in your shop awaiting a par…" at bounding box center [487, 163] width 586 height 29
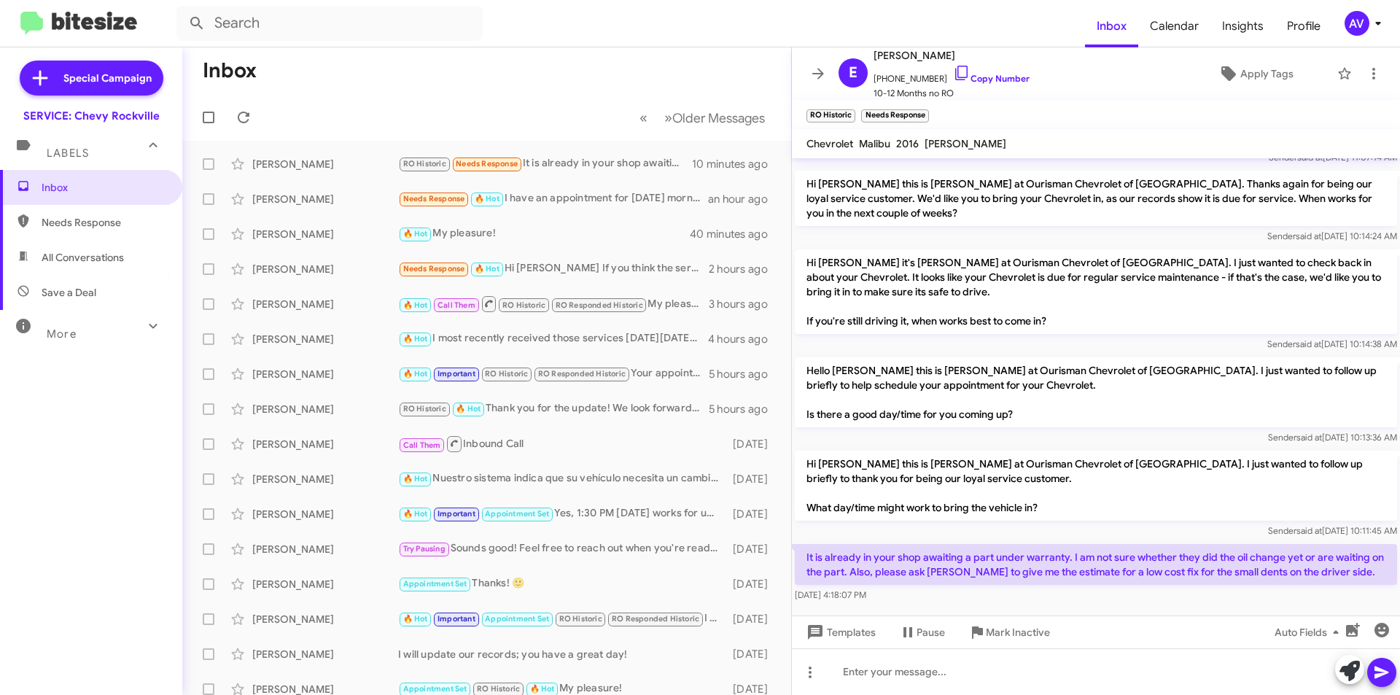
scroll to position [397, 0]
click at [758, 160] on icon at bounding box center [764, 163] width 17 height 17
click at [681, 206] on span "Mark as unread" at bounding box center [644, 201] width 74 height 35
click at [551, 274] on div "Needs Response 🔥 Hot Hi Sammy If you think the service can be done within one w…" at bounding box center [559, 268] width 323 height 17
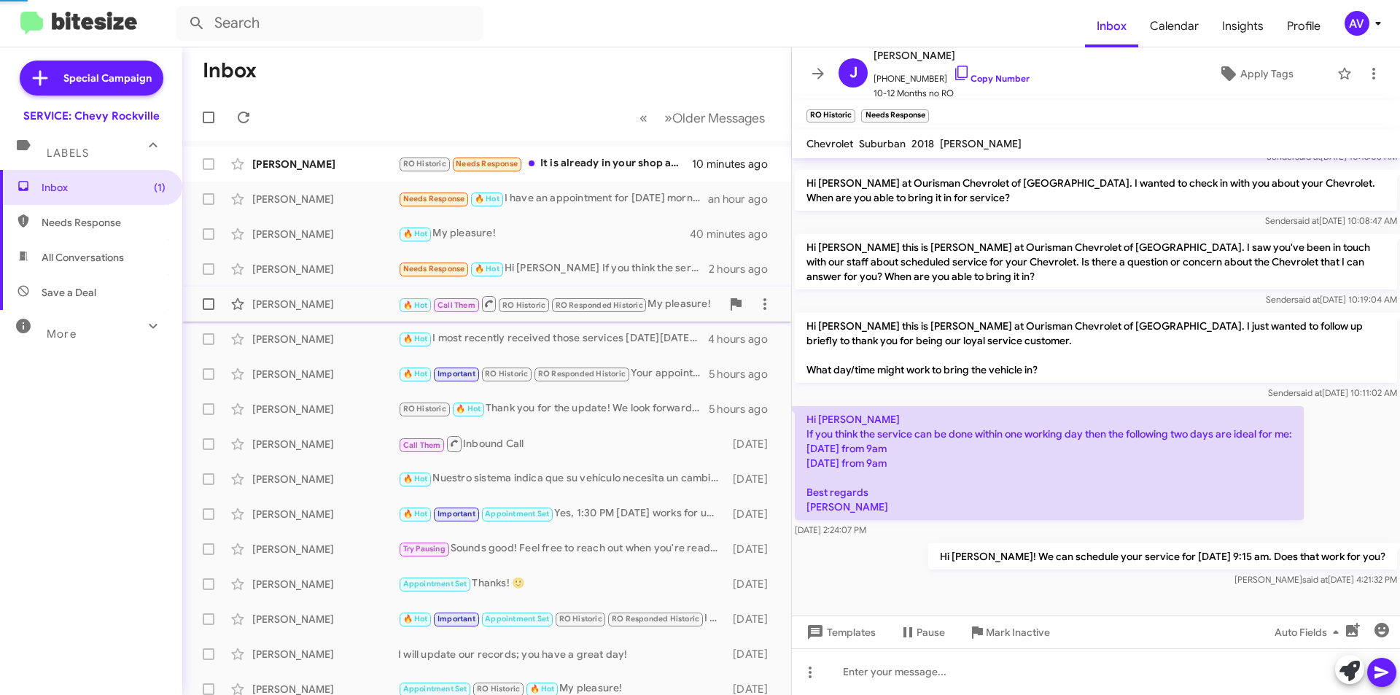
scroll to position [163, 0]
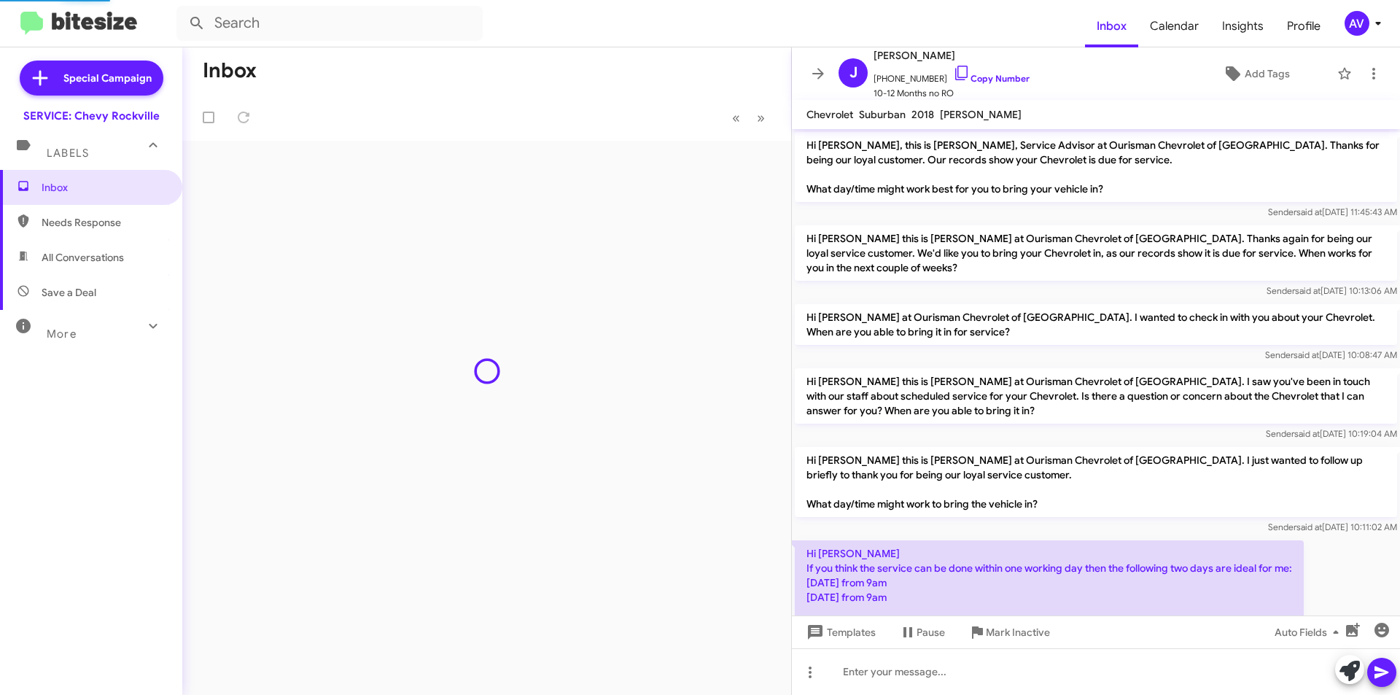
scroll to position [134, 0]
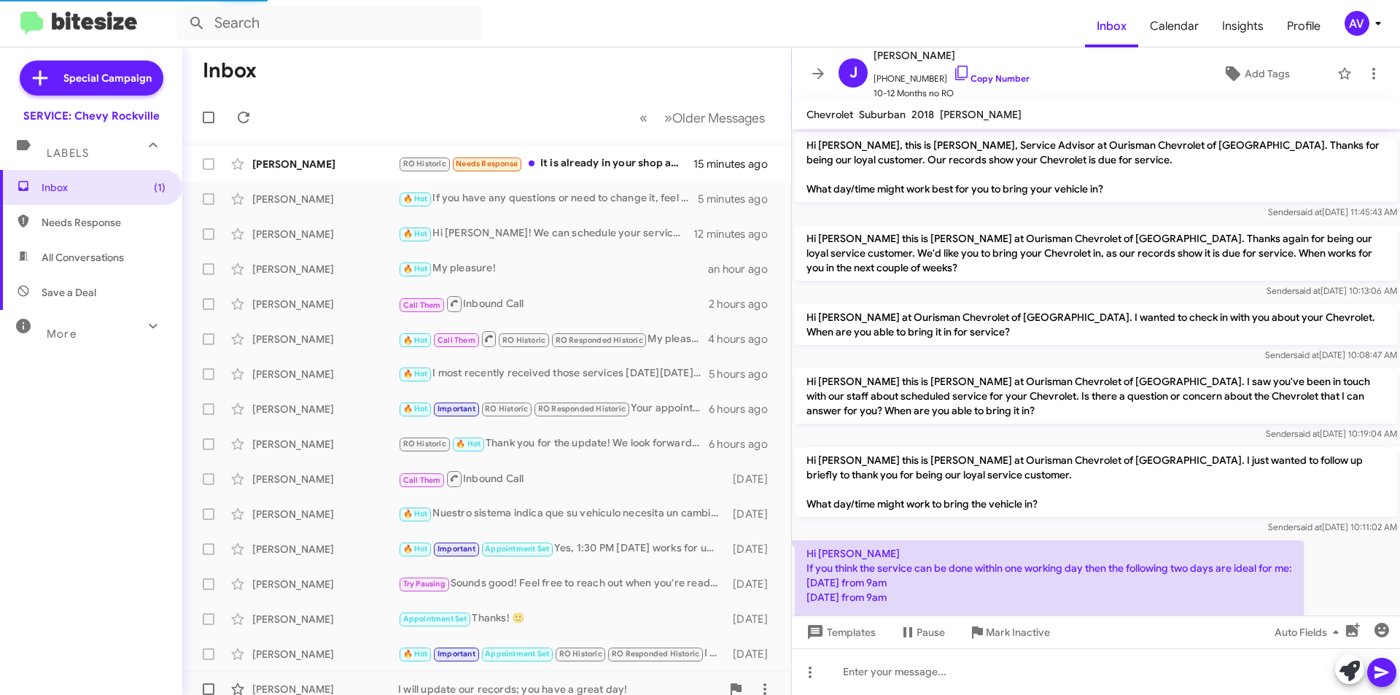
scroll to position [105, 0]
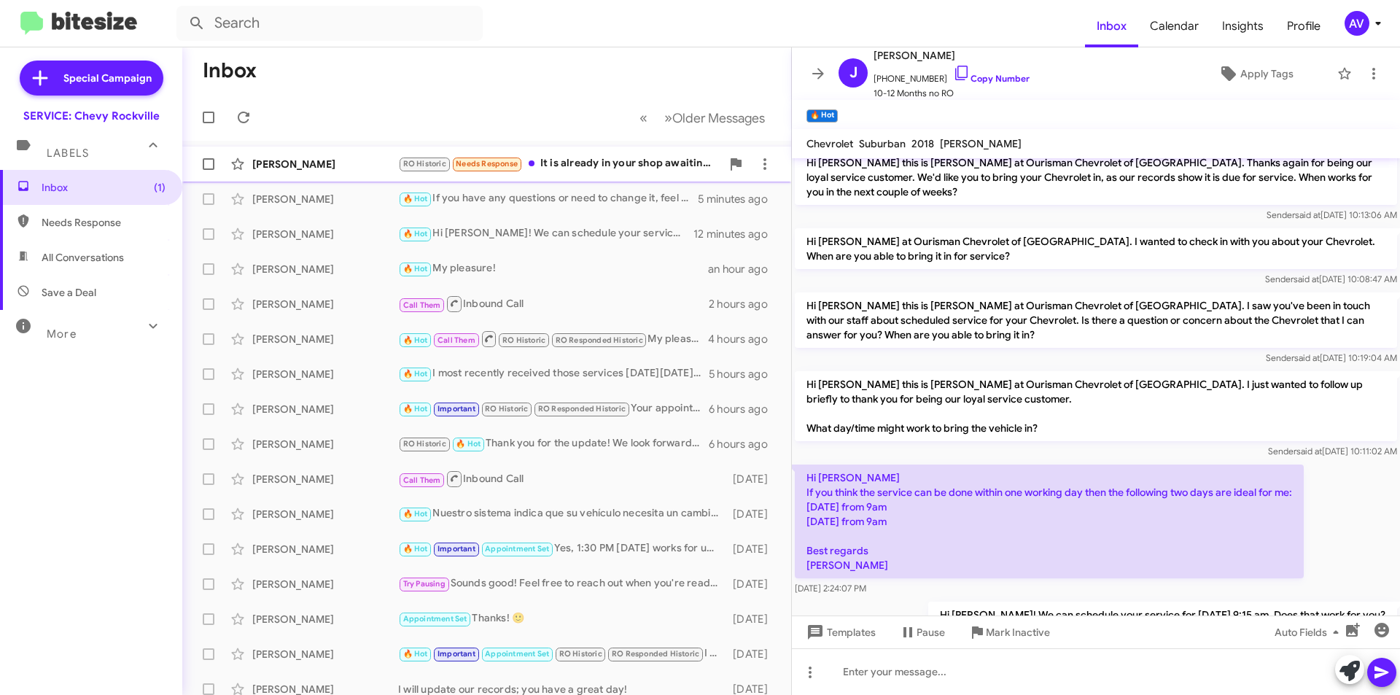
click at [540, 153] on div "Eric Hyman RO Historic Needs Response It is already in your shop awaiting a par…" at bounding box center [487, 163] width 586 height 29
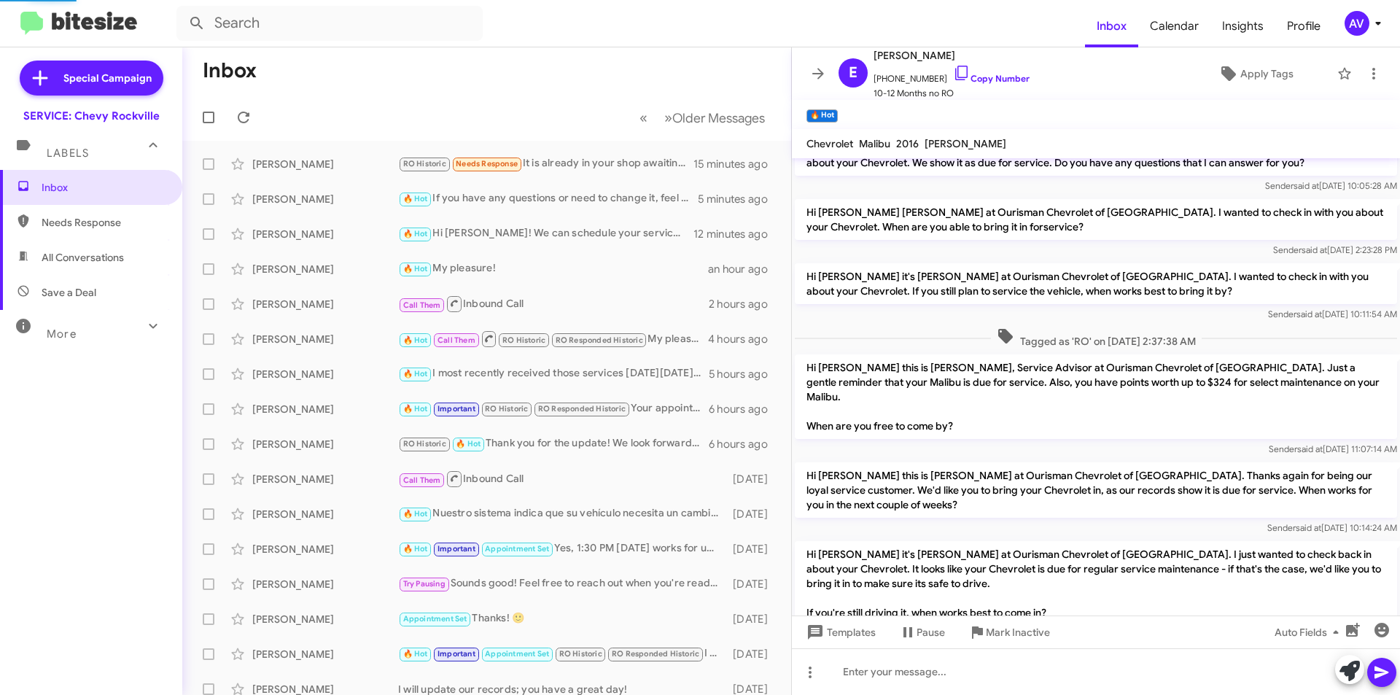
scroll to position [397, 0]
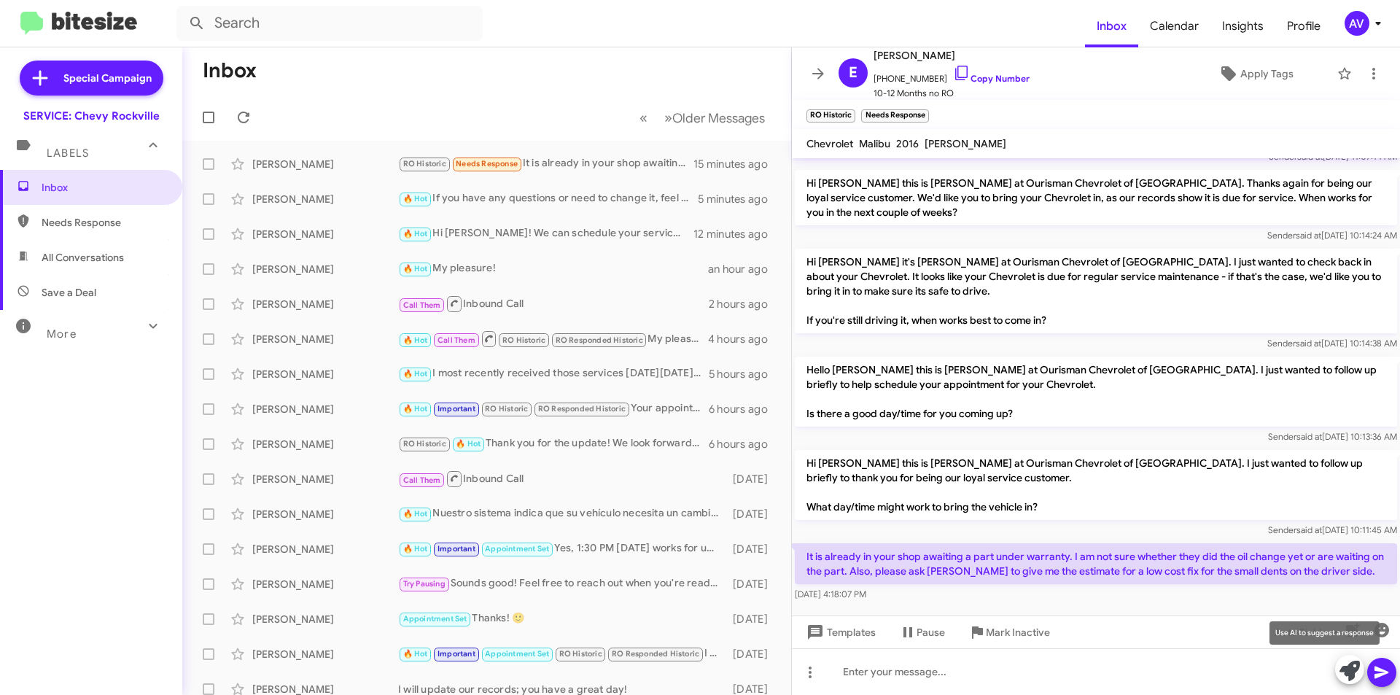
click at [1339, 668] on icon at bounding box center [1349, 671] width 20 height 20
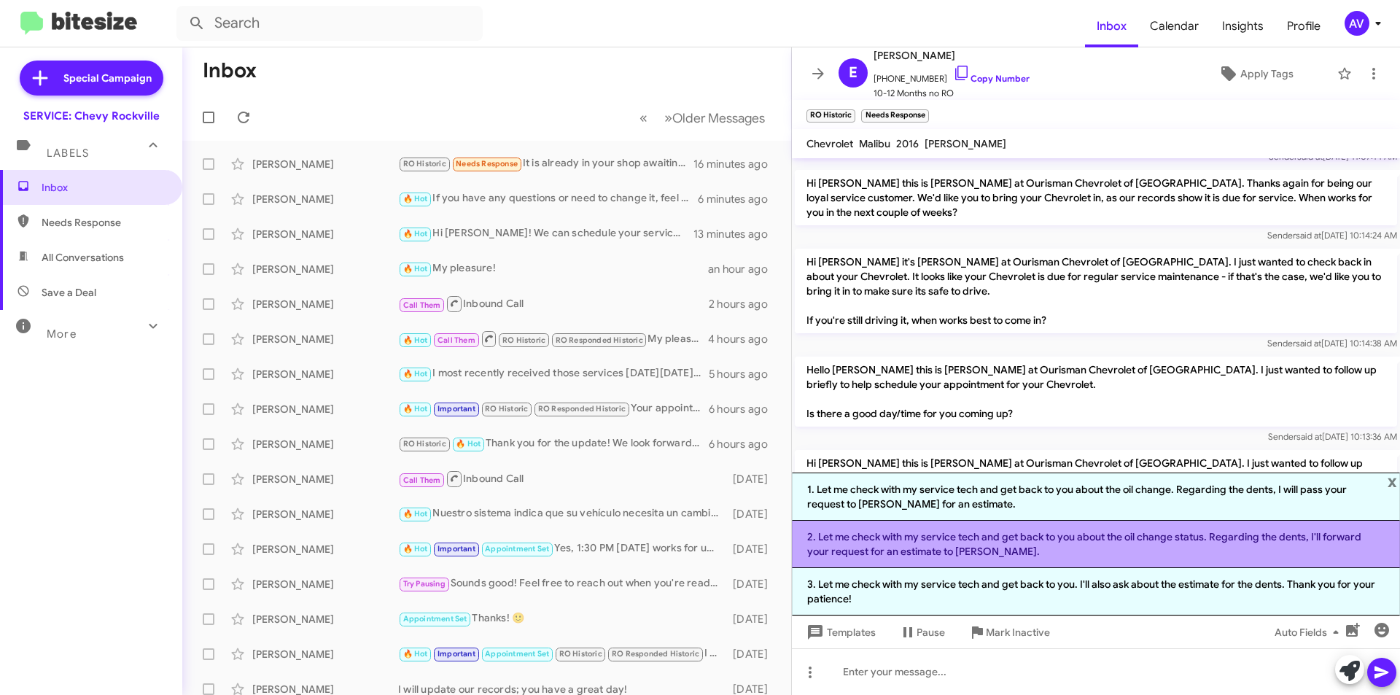
click at [1114, 561] on li "2. Let me check with my service tech and get back to you about the oil change s…" at bounding box center [1096, 544] width 608 height 47
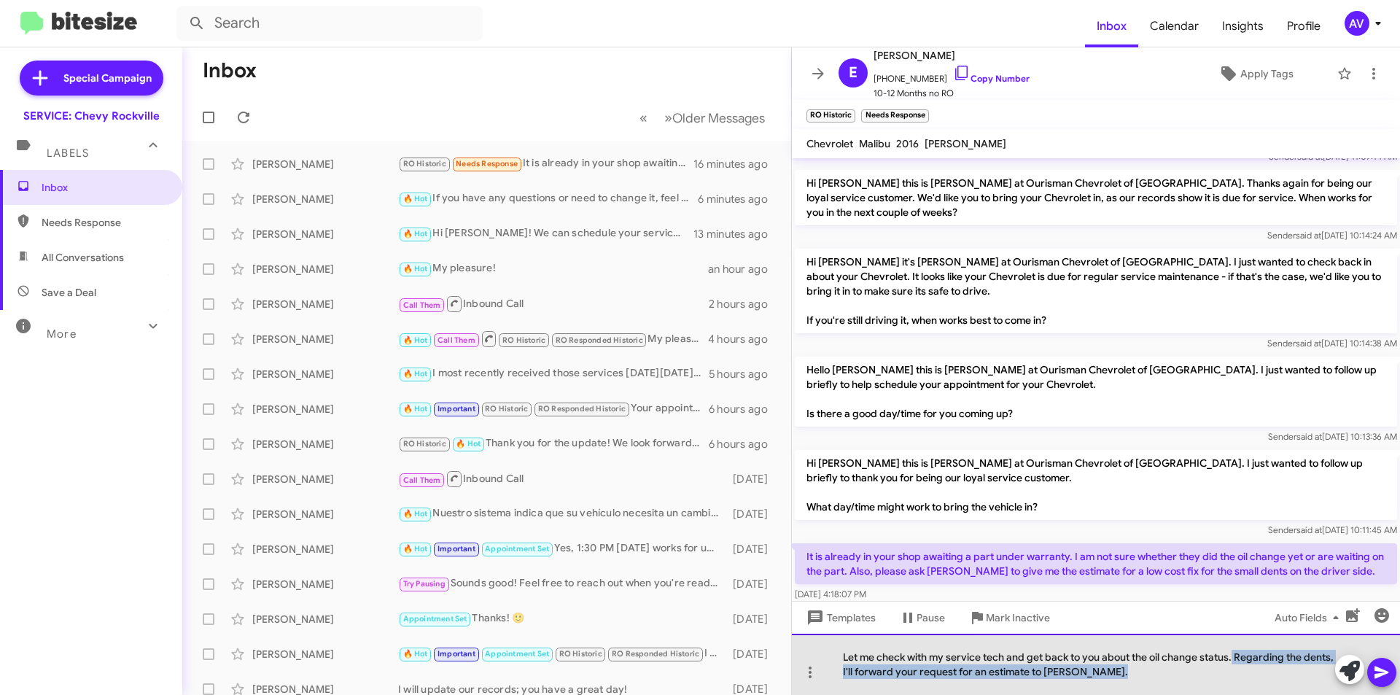
drag, startPoint x: 1234, startPoint y: 660, endPoint x: 1245, endPoint y: 723, distance: 64.5
click at [1245, 694] on html "Inbox Calendar Insights Profile AV Special Campaign SERVICE: Chevy Rockville La…" at bounding box center [700, 347] width 1400 height 695
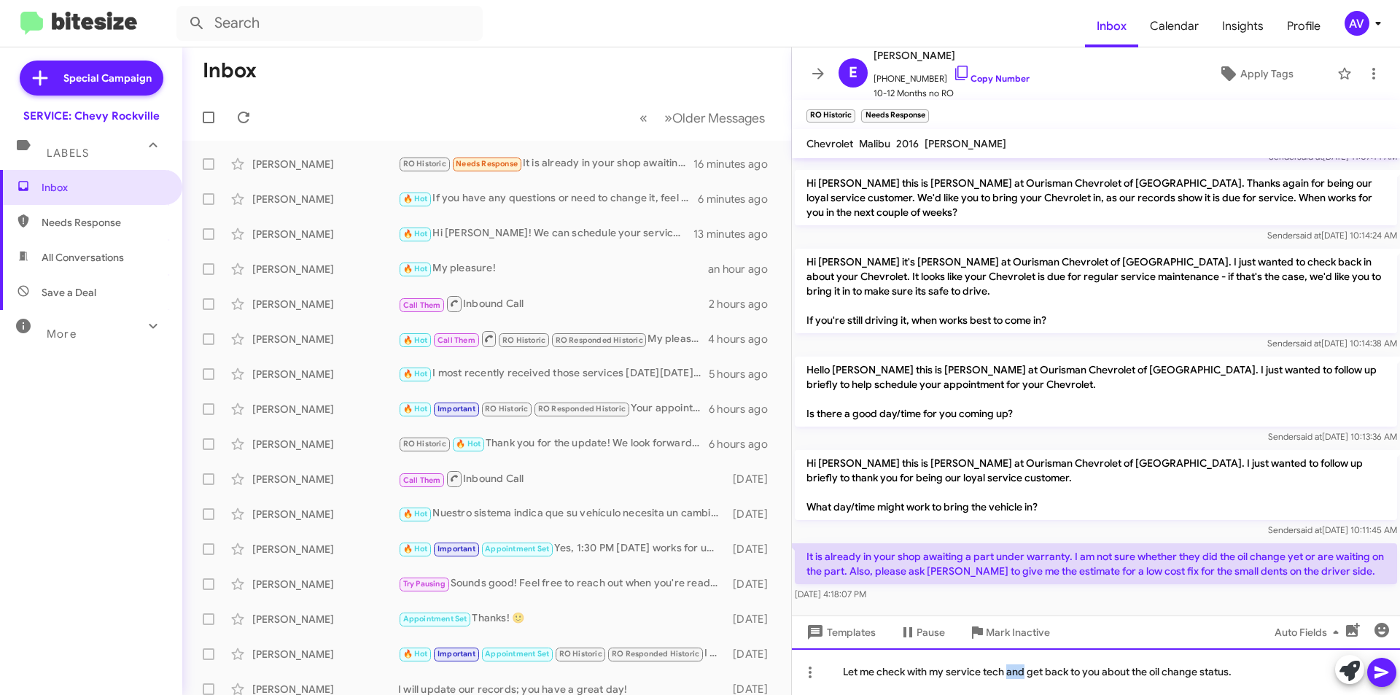
drag, startPoint x: 1007, startPoint y: 675, endPoint x: 1008, endPoint y: 647, distance: 28.4
click at [1008, 647] on div "Hi Eric, this is Sammy, Service Advisor at Ourisman Chevrolet of Rockville. Tha…" at bounding box center [1096, 426] width 608 height 537
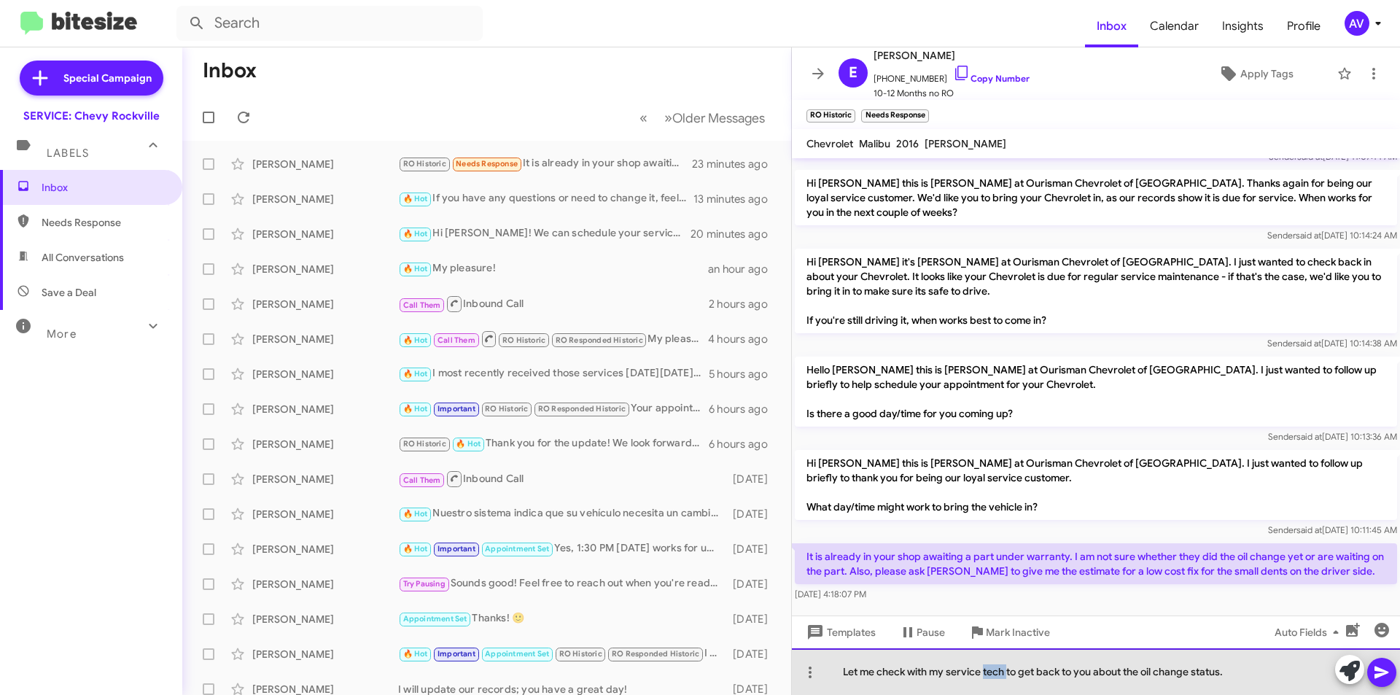
drag, startPoint x: 1010, startPoint y: 673, endPoint x: 984, endPoint y: 677, distance: 26.5
click at [984, 677] on div "Let me check with my service tech to get back to you about the oil change statu…" at bounding box center [1096, 671] width 608 height 47
click at [1277, 682] on div "Let me check with my service advisor to get back to you about the oil change st…" at bounding box center [1096, 671] width 608 height 47
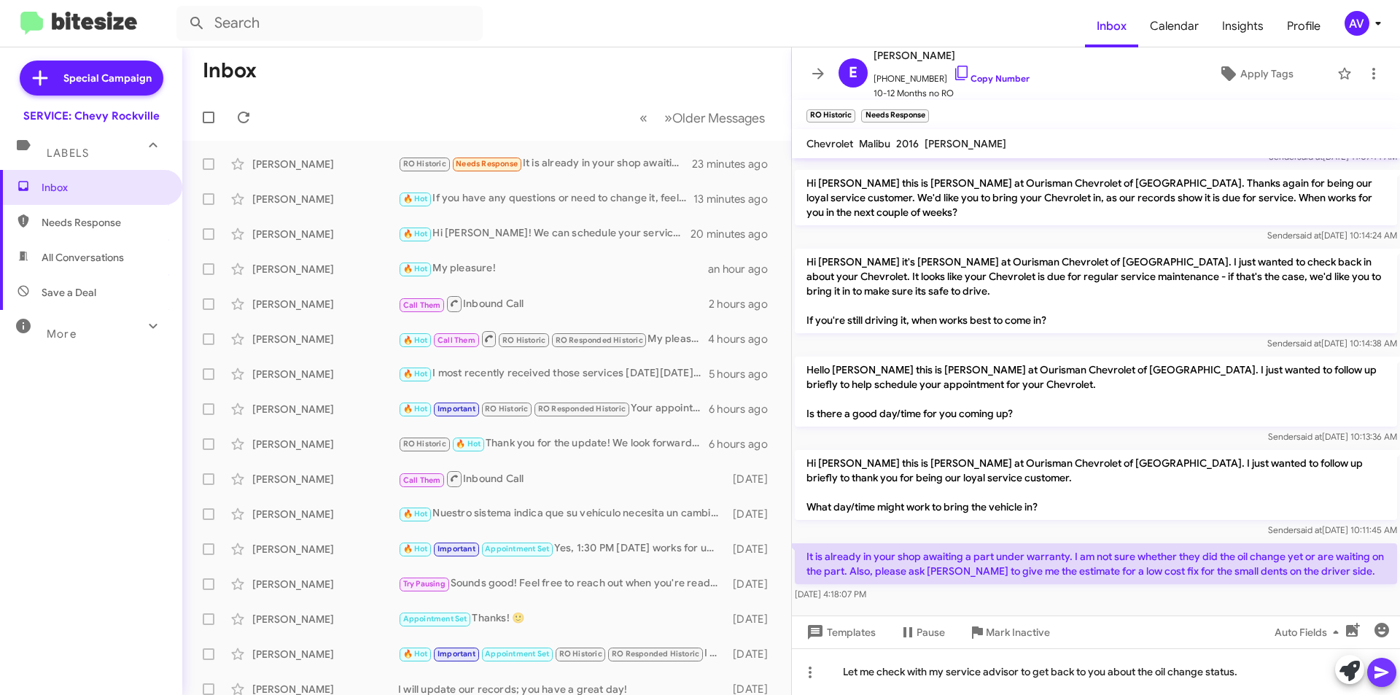
click at [1374, 664] on icon at bounding box center [1381, 672] width 17 height 17
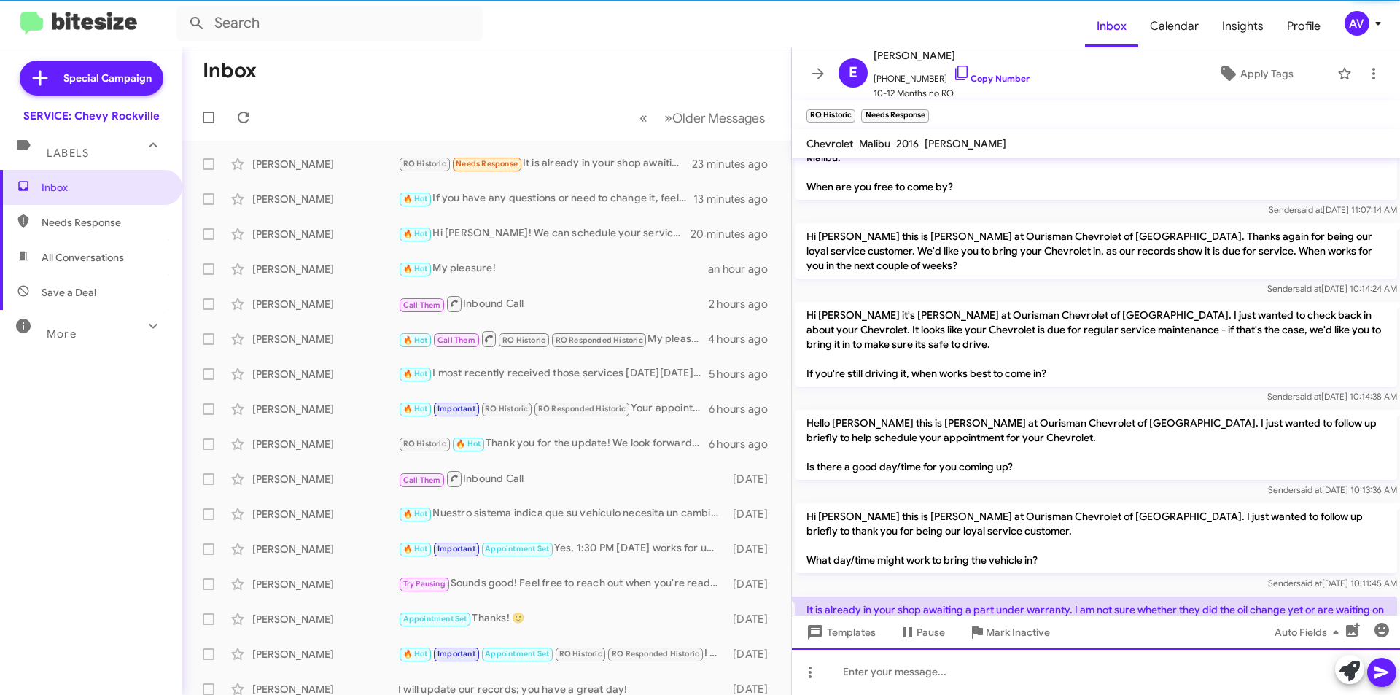
scroll to position [451, 0]
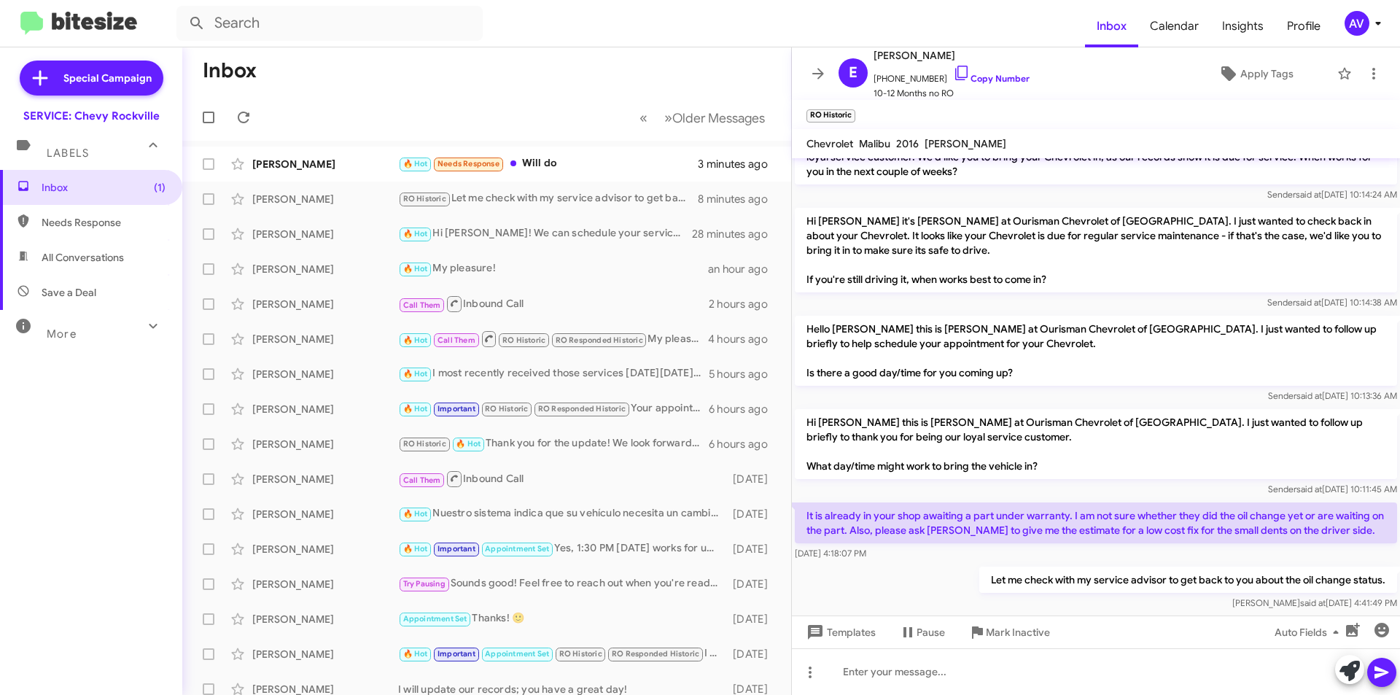
scroll to position [451, 0]
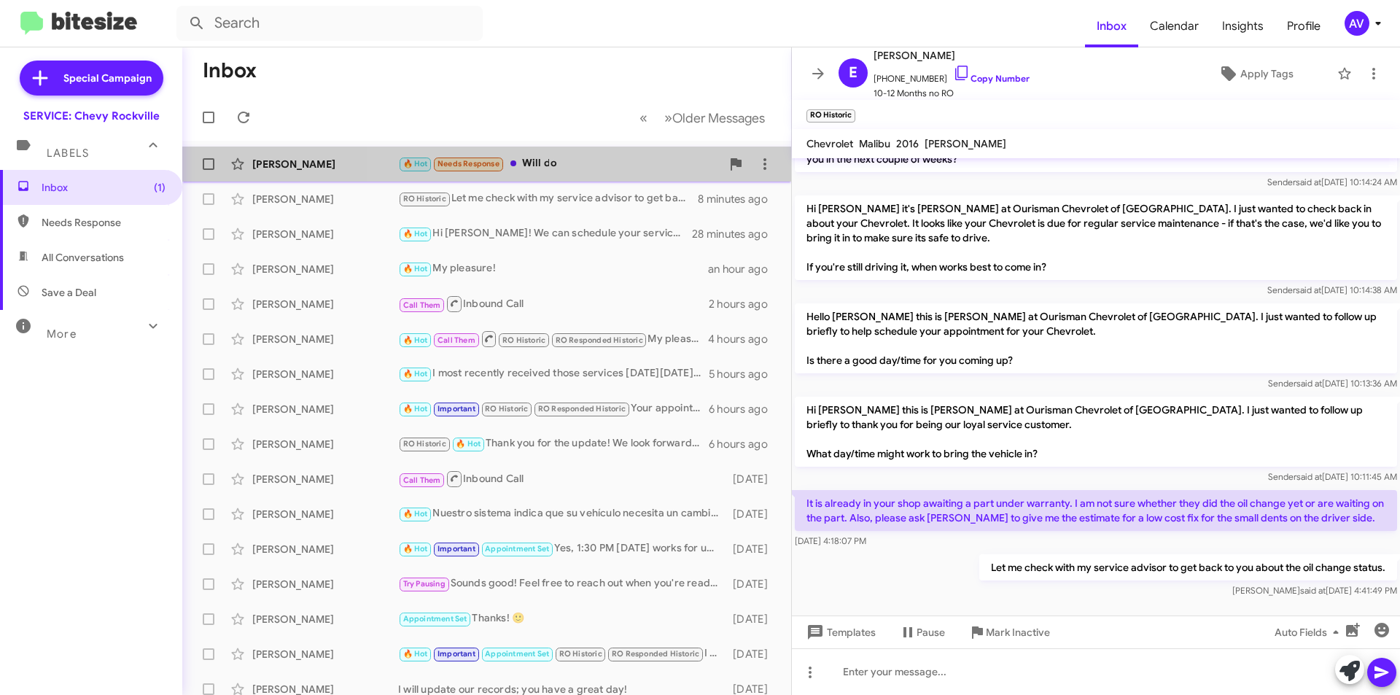
click at [578, 163] on div "🔥 Hot Needs Response Will do" at bounding box center [559, 163] width 323 height 17
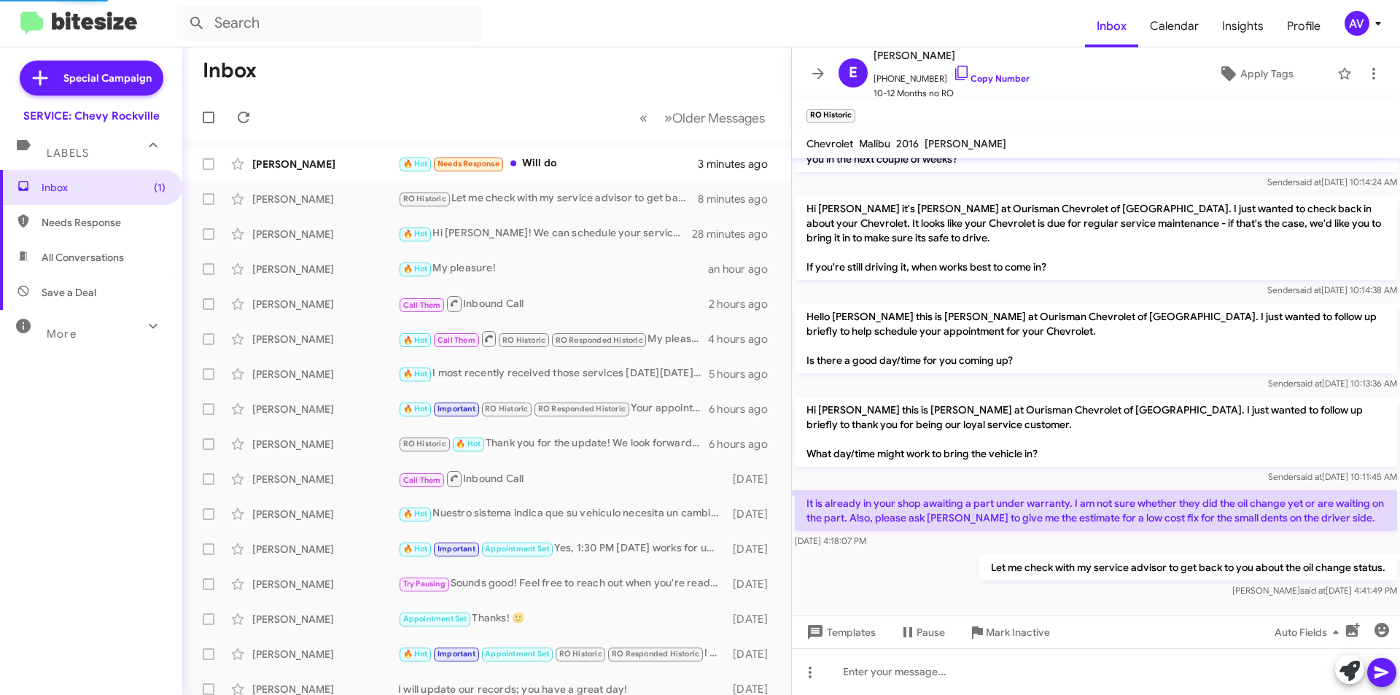
scroll to position [323, 0]
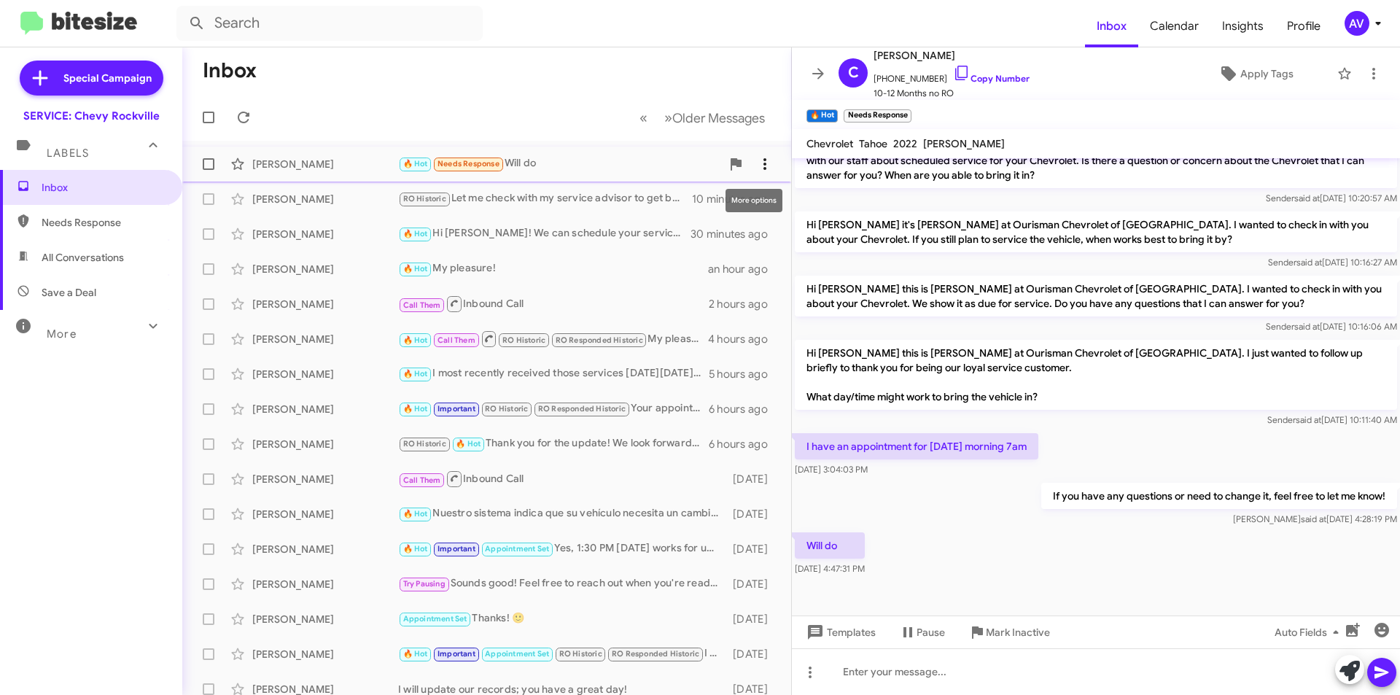
click at [763, 164] on icon at bounding box center [764, 164] width 3 height 12
click at [728, 228] on span "[PERSON_NAME] as responded" at bounding box center [681, 236] width 149 height 35
